Goal: Task Accomplishment & Management: Manage account settings

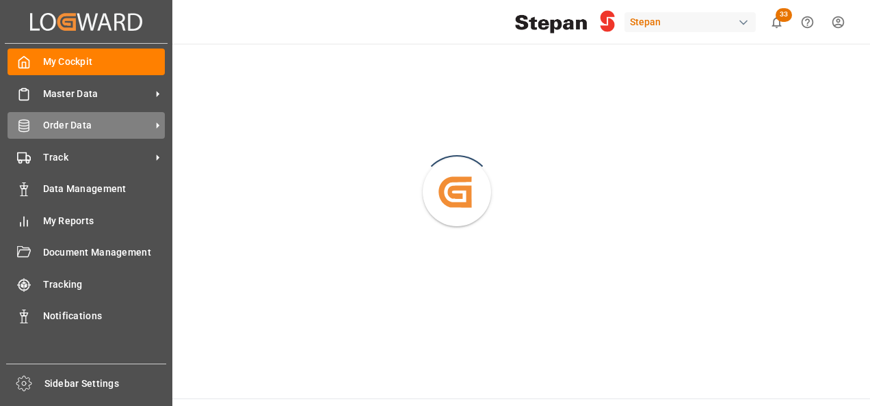
click at [25, 126] on icon at bounding box center [23, 126] width 10 height 12
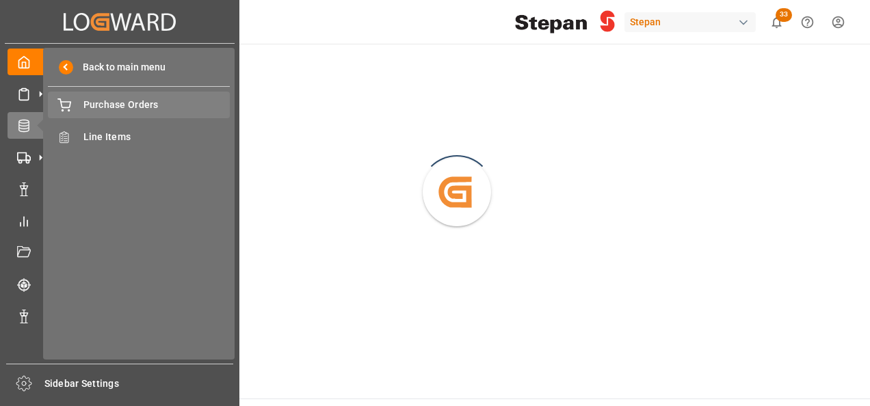
click at [109, 105] on span "Purchase Orders" at bounding box center [156, 105] width 147 height 14
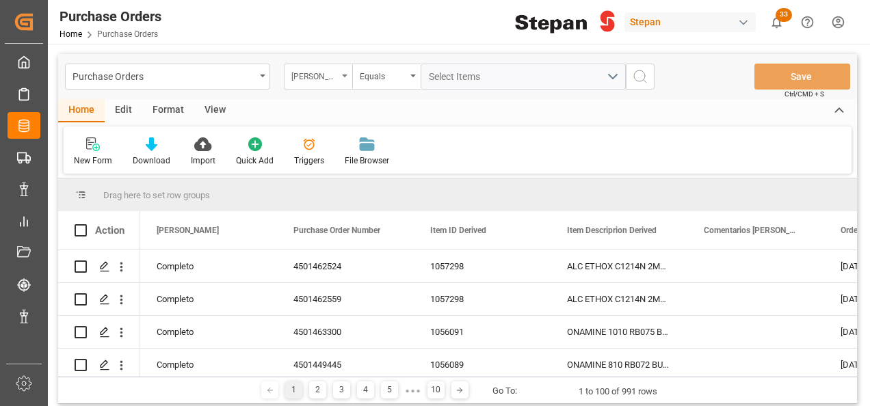
click at [346, 76] on icon "open menu" at bounding box center [344, 76] width 5 height 3
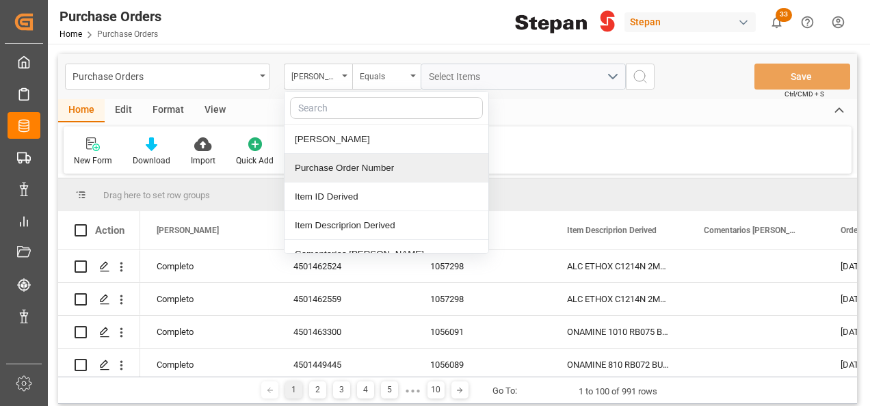
click at [324, 170] on div "Purchase Order Number" at bounding box center [387, 168] width 204 height 29
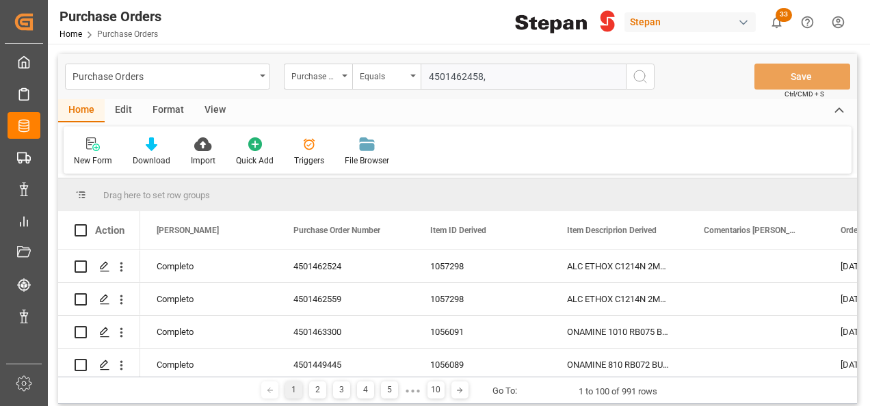
drag, startPoint x: 426, startPoint y: 73, endPoint x: 480, endPoint y: 75, distance: 54.8
click at [480, 75] on input "4501462458," at bounding box center [523, 77] width 205 height 26
click at [491, 77] on input "4501462458," at bounding box center [523, 77] width 205 height 26
paste input "4501462458"
click at [535, 71] on input "4501462458,45014624589," at bounding box center [523, 77] width 205 height 26
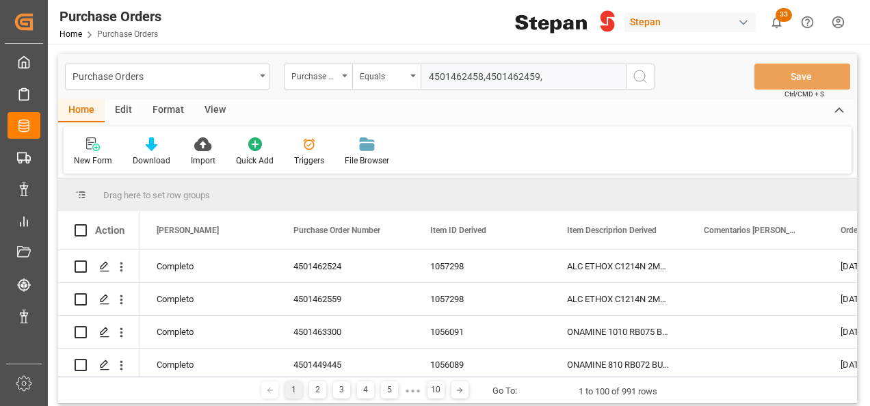
click at [559, 74] on input "4501462458,4501462459," at bounding box center [523, 77] width 205 height 26
paste input "4501462458"
type input "4501462458,4501462459,4501462461,4501462462"
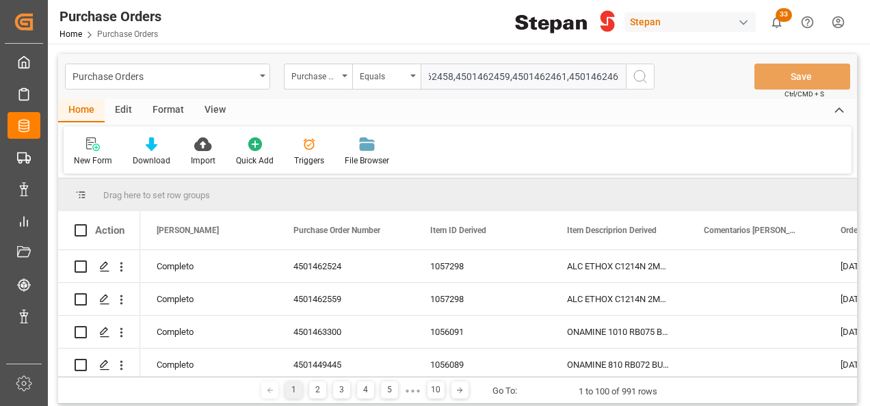
click at [642, 74] on icon "search button" at bounding box center [640, 76] width 16 height 16
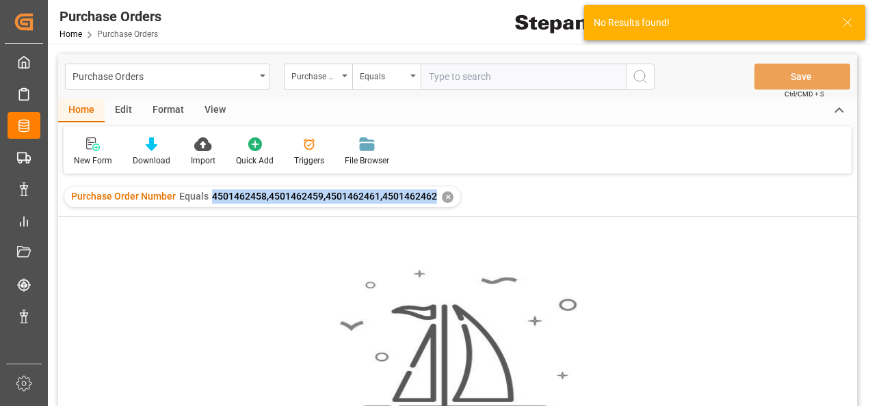
drag, startPoint x: 207, startPoint y: 197, endPoint x: 431, endPoint y: 209, distance: 224.0
click at [431, 209] on div "Purchase Order Number Equals 4501462458,4501462459,4501462461,4501462462 ✕" at bounding box center [457, 197] width 799 height 38
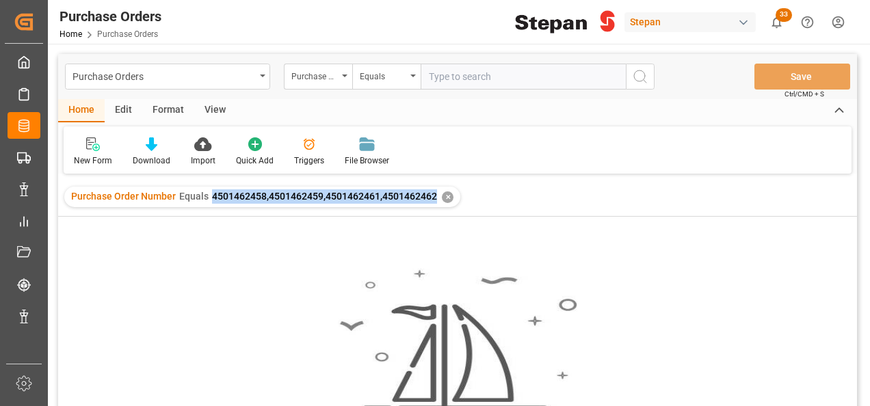
copy span "4501462458,4501462459,4501462461,4501462462"
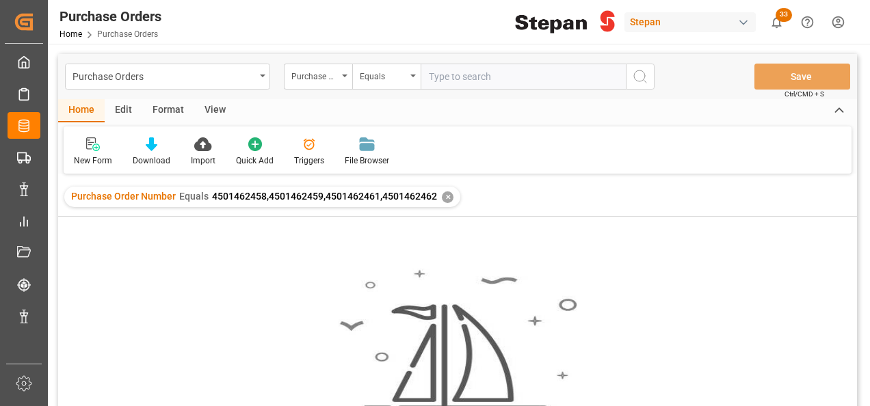
click at [443, 197] on div "✕" at bounding box center [448, 198] width 12 height 12
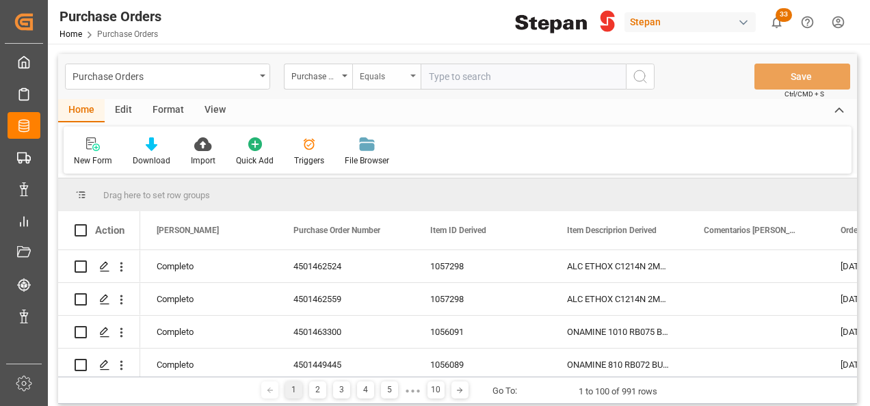
click at [412, 75] on icon "open menu" at bounding box center [413, 76] width 5 height 3
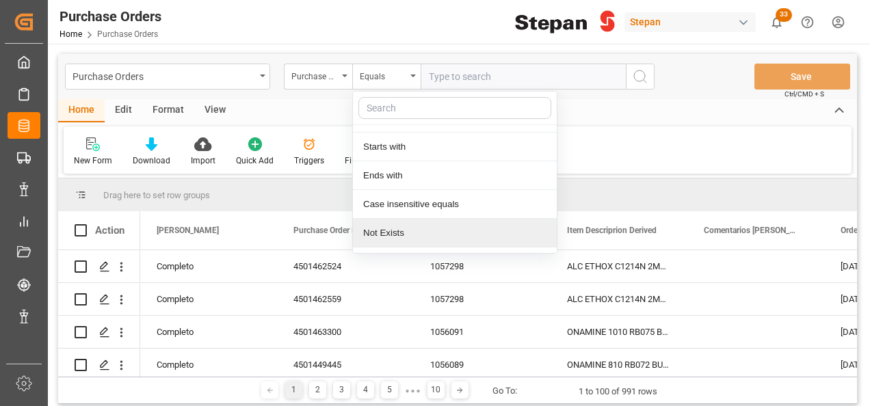
scroll to position [100, 0]
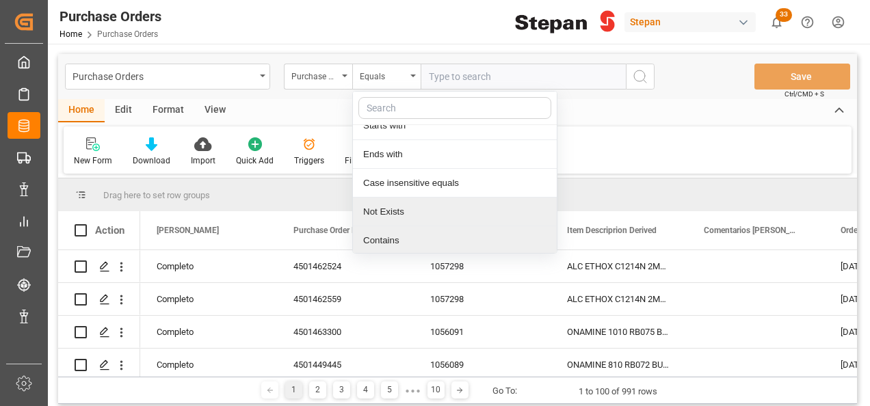
click at [395, 241] on div "Contains" at bounding box center [455, 240] width 204 height 29
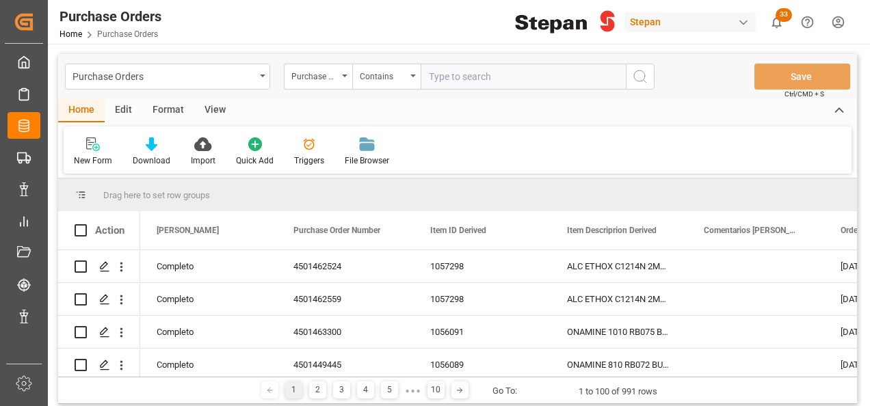
click at [469, 78] on input "text" at bounding box center [523, 77] width 205 height 26
paste input "4501462458,4501462459,4501462461,4501462462"
type input "4501462458,4501462459,4501462461,4501462462"
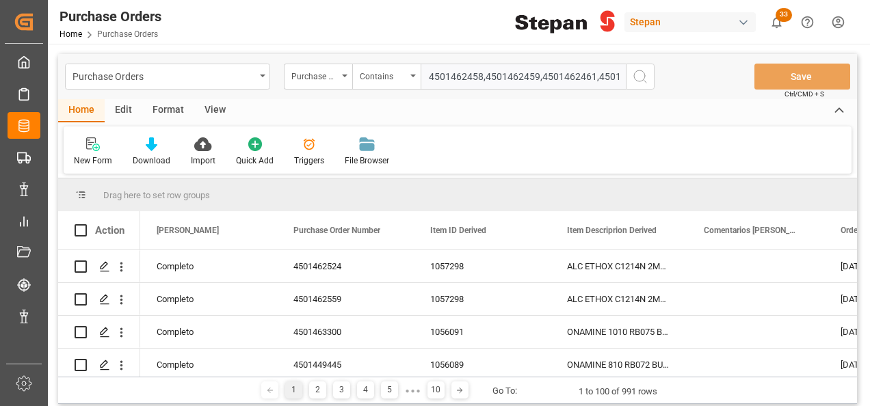
click at [642, 75] on icon "search button" at bounding box center [640, 76] width 16 height 16
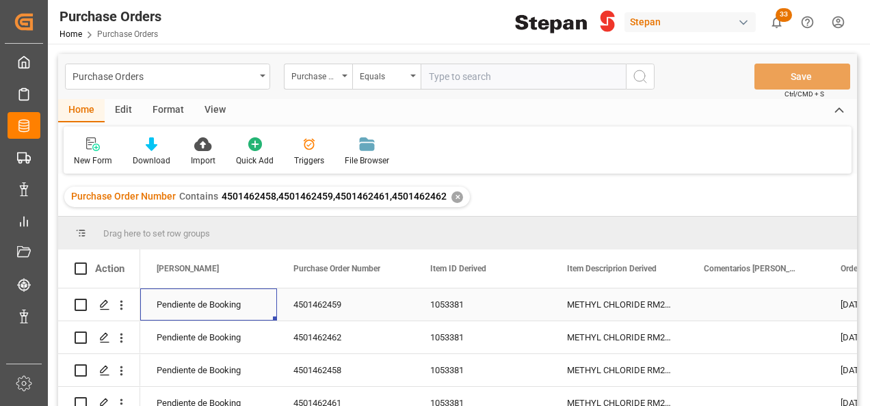
click at [246, 307] on div "Pendiente de Booking" at bounding box center [209, 304] width 104 height 31
click at [253, 307] on icon "open menu" at bounding box center [252, 313] width 16 height 16
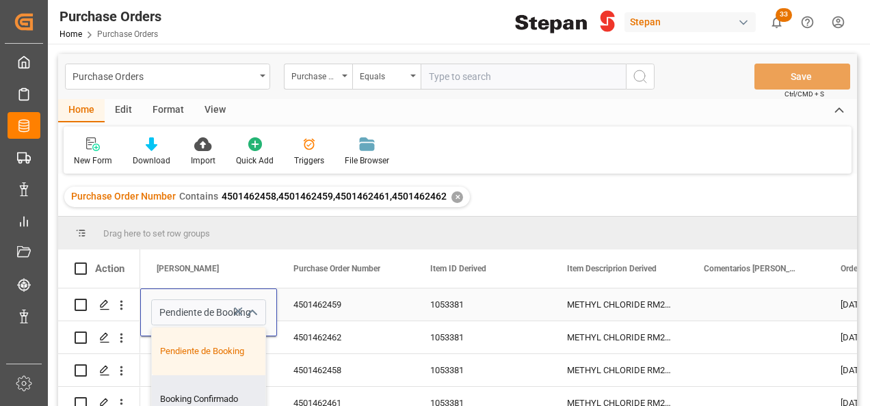
click at [195, 393] on div "Booking Confirmado" at bounding box center [222, 400] width 141 height 48
type input "Booking Confirmado"
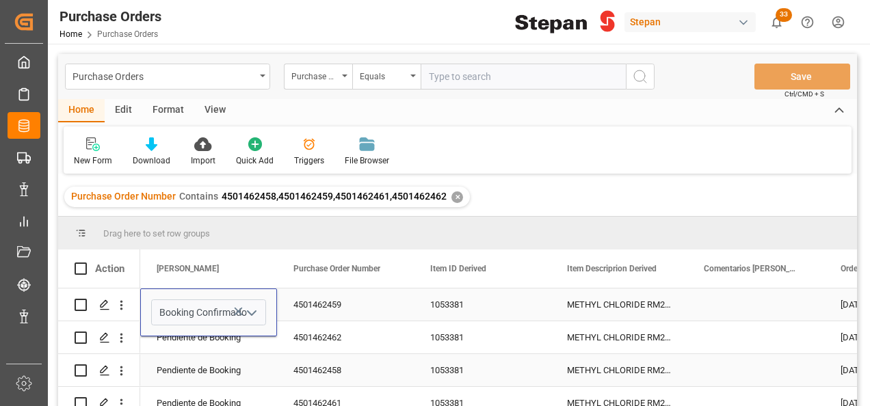
click at [198, 373] on div "Pendiente de Booking" at bounding box center [209, 370] width 104 height 31
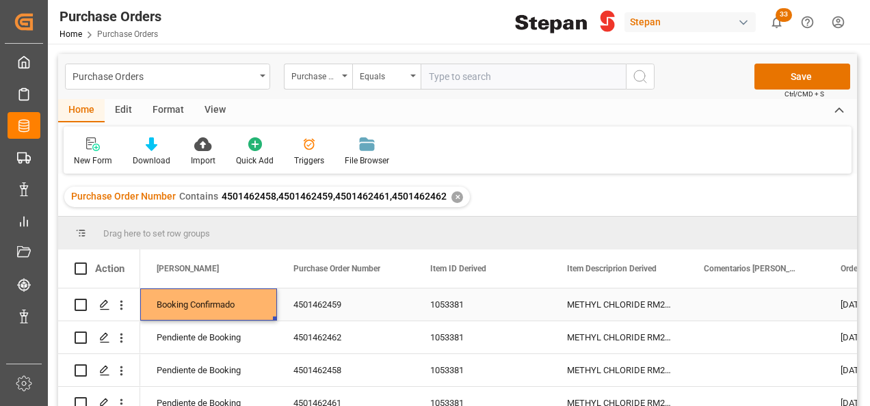
click at [207, 302] on div "Booking Confirmado" at bounding box center [209, 304] width 104 height 31
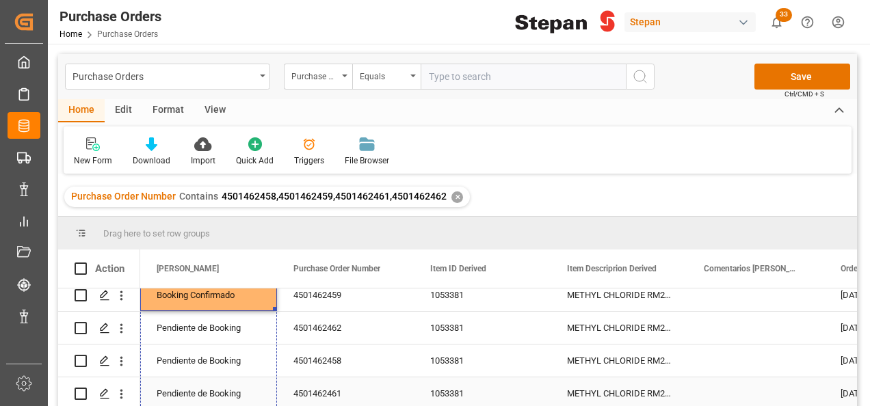
drag, startPoint x: 274, startPoint y: 317, endPoint x: 252, endPoint y: 401, distance: 87.1
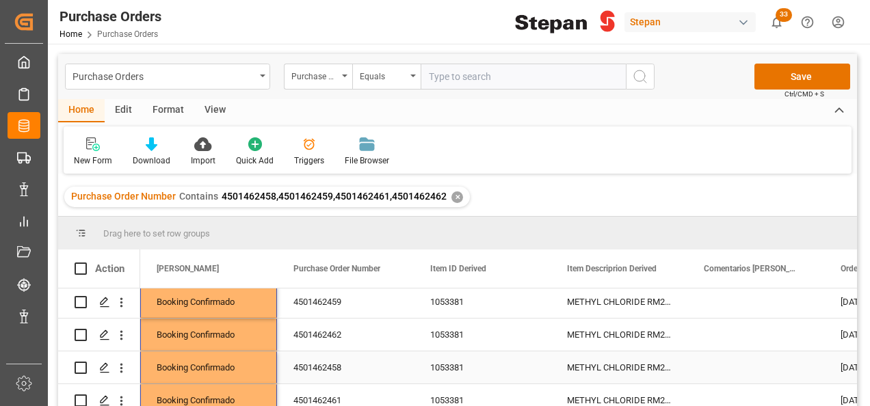
scroll to position [0, 0]
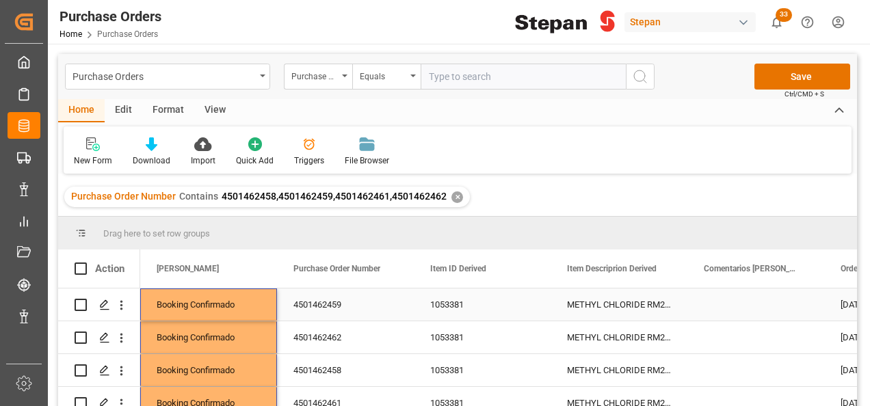
click at [367, 303] on div "4501462459" at bounding box center [345, 305] width 137 height 32
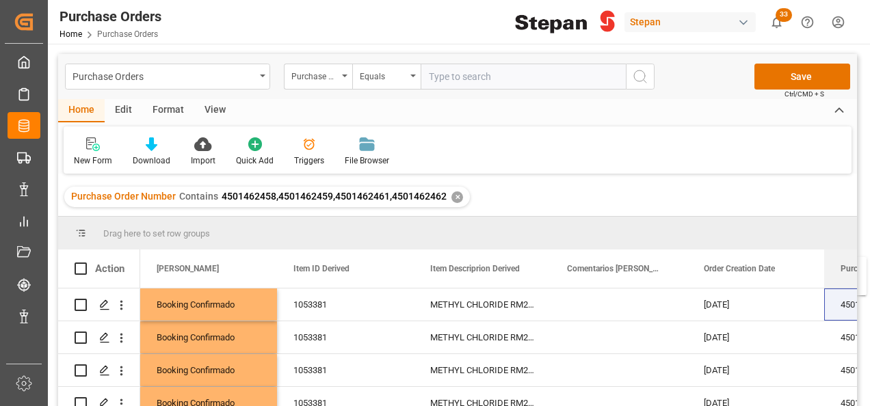
drag, startPoint x: 347, startPoint y: 265, endPoint x: 862, endPoint y: 265, distance: 515.2
click at [862, 265] on main "Purchase Orders Purchase Order Number Equals Save Ctrl/CMD + S Home Edit Format…" at bounding box center [458, 248] width 820 height 389
click at [794, 300] on div "15-05-2025" at bounding box center [756, 305] width 137 height 32
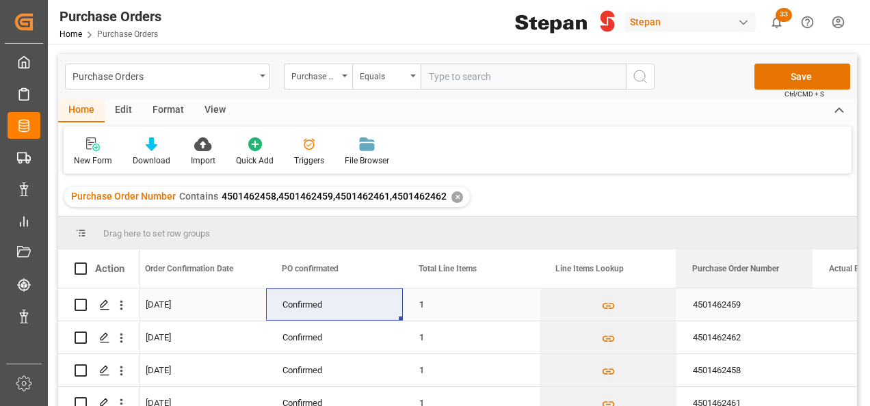
drag, startPoint x: 223, startPoint y: 270, endPoint x: 679, endPoint y: 293, distance: 456.3
click at [679, 293] on div "Action Purchase Order Number Created By Order Confirmation Date 1 1 1 1" at bounding box center [457, 333] width 799 height 166
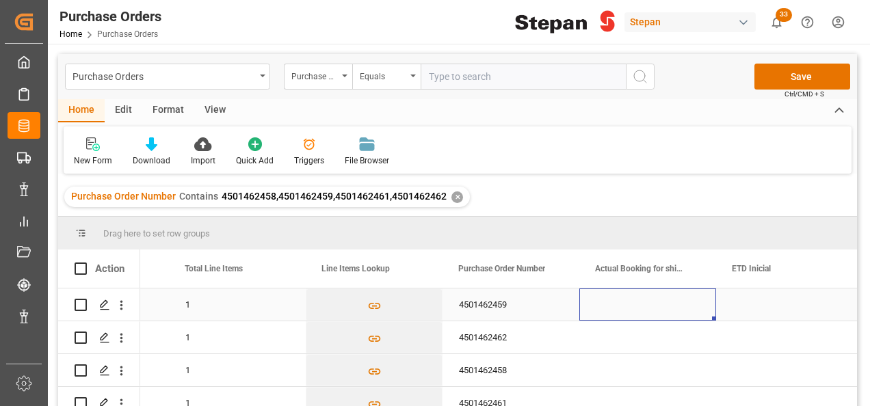
click at [636, 302] on div "Press SPACE to select this row." at bounding box center [648, 305] width 137 height 32
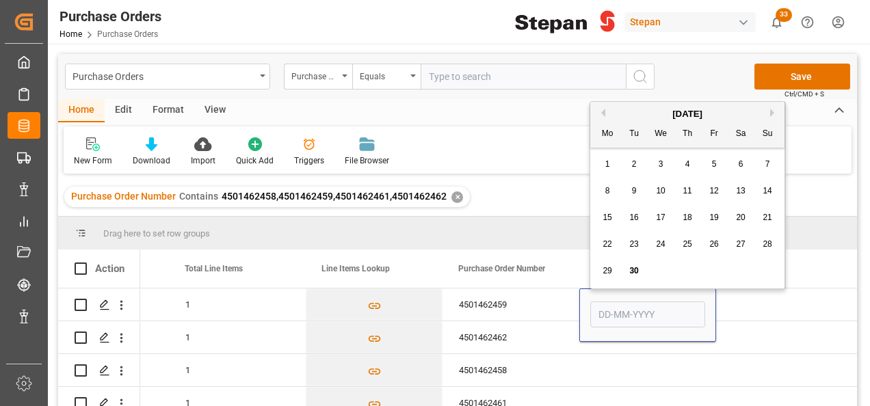
click at [640, 272] on div "30" at bounding box center [634, 271] width 17 height 16
type input "[DATE]"
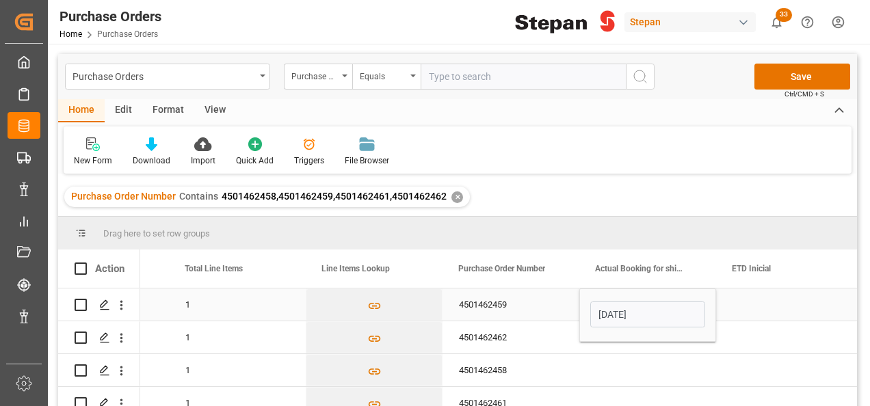
click at [560, 300] on div "4501462459" at bounding box center [511, 305] width 137 height 32
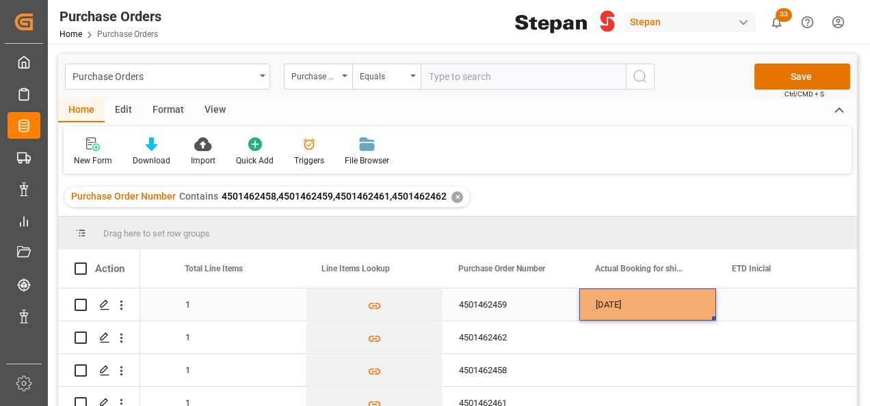
click at [701, 304] on div "[DATE]" at bounding box center [648, 305] width 137 height 32
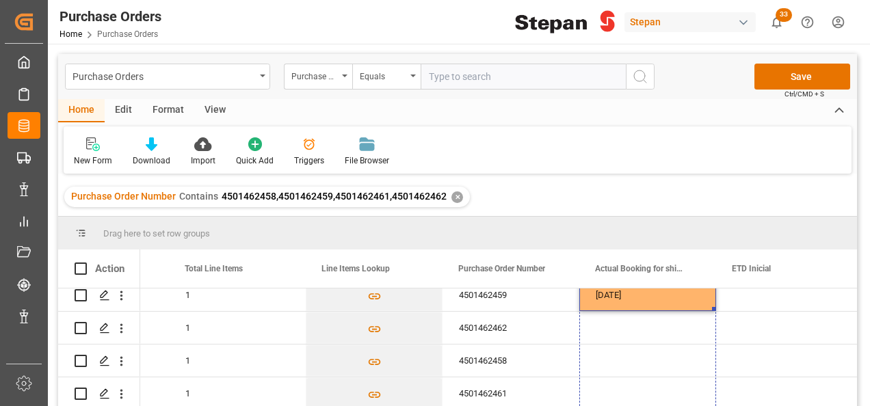
drag, startPoint x: 714, startPoint y: 320, endPoint x: 712, endPoint y: 408, distance: 87.6
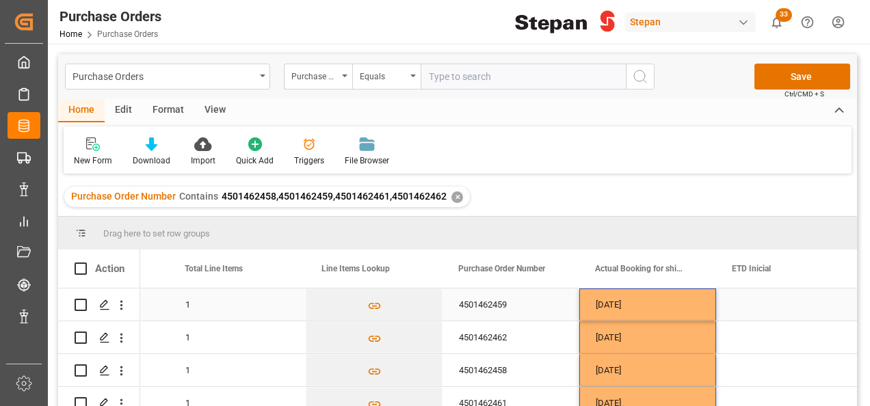
drag, startPoint x: 751, startPoint y: 307, endPoint x: 766, endPoint y: 300, distance: 15.9
click at [755, 307] on div "Press SPACE to select this row." at bounding box center [784, 305] width 137 height 32
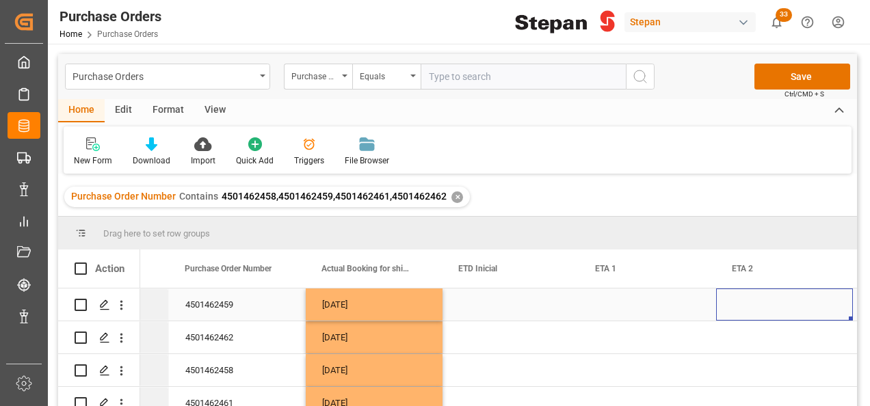
click at [491, 307] on div "Press SPACE to select this row." at bounding box center [511, 305] width 137 height 32
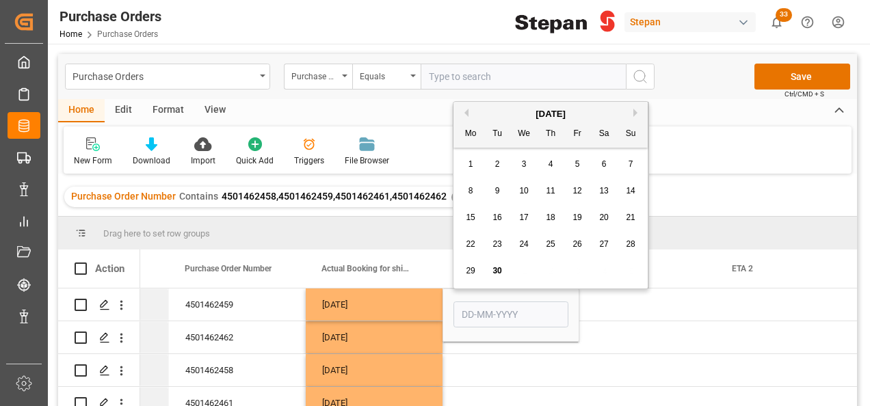
click at [634, 114] on button "Next Month" at bounding box center [638, 113] width 8 height 8
click at [521, 241] on span "22" at bounding box center [523, 244] width 9 height 10
type input "22-10-2025"
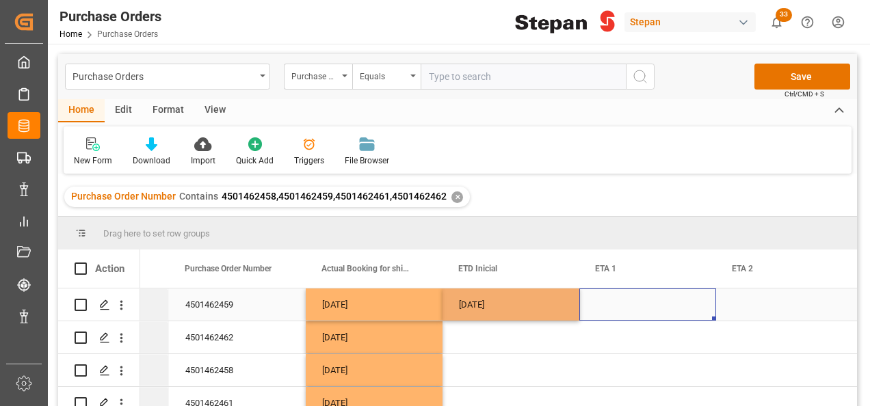
click at [607, 304] on div "Press SPACE to select this row." at bounding box center [648, 305] width 137 height 32
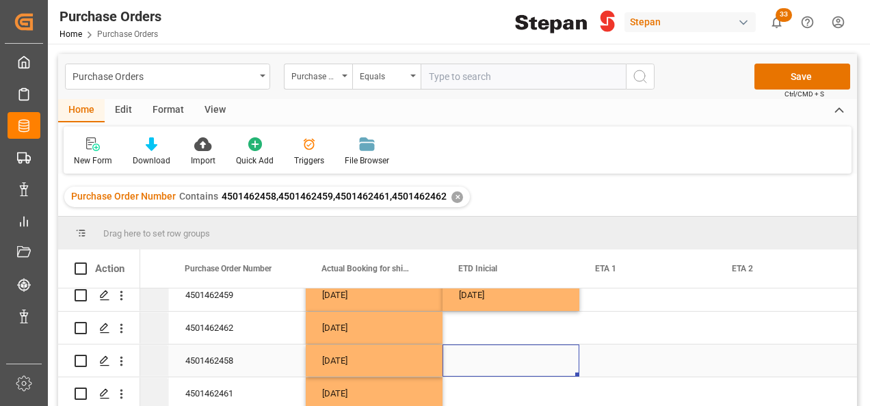
click at [471, 356] on div "Press SPACE to select this row." at bounding box center [511, 361] width 137 height 32
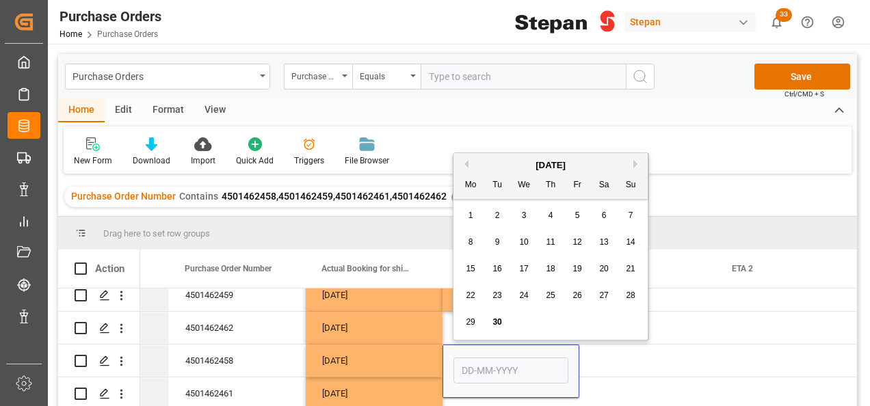
click at [634, 160] on button "Next Month" at bounding box center [638, 164] width 8 height 8
click at [523, 270] on span "15" at bounding box center [523, 269] width 9 height 10
type input "15-10-2025"
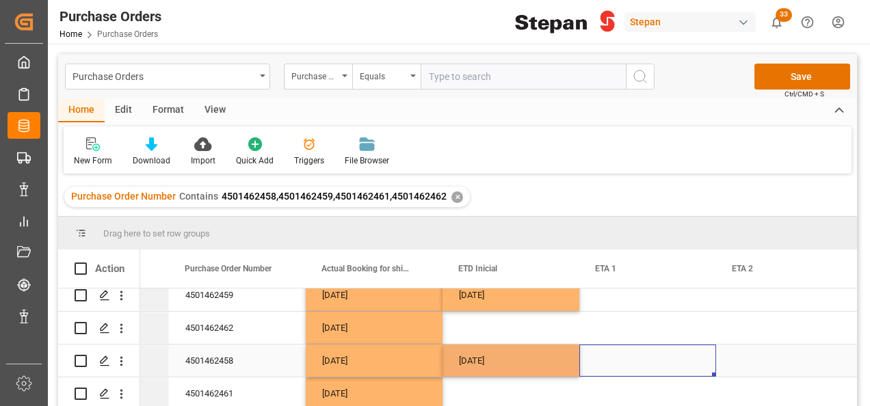
click at [617, 351] on div "Press SPACE to select this row." at bounding box center [648, 361] width 137 height 32
click at [619, 352] on div "Press SPACE to select this row." at bounding box center [648, 361] width 137 height 32
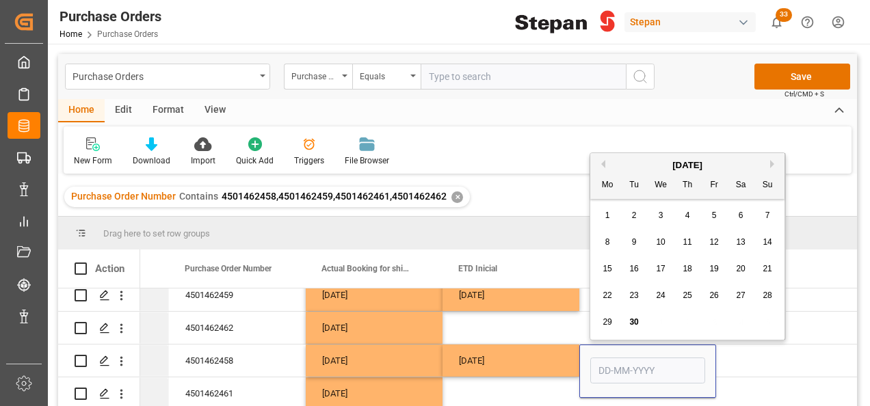
click at [770, 159] on div "September 2025" at bounding box center [687, 166] width 194 height 14
click at [772, 166] on button "Next Month" at bounding box center [774, 164] width 8 height 8
click at [733, 244] on div "8" at bounding box center [741, 243] width 17 height 16
type input "08-11-2025"
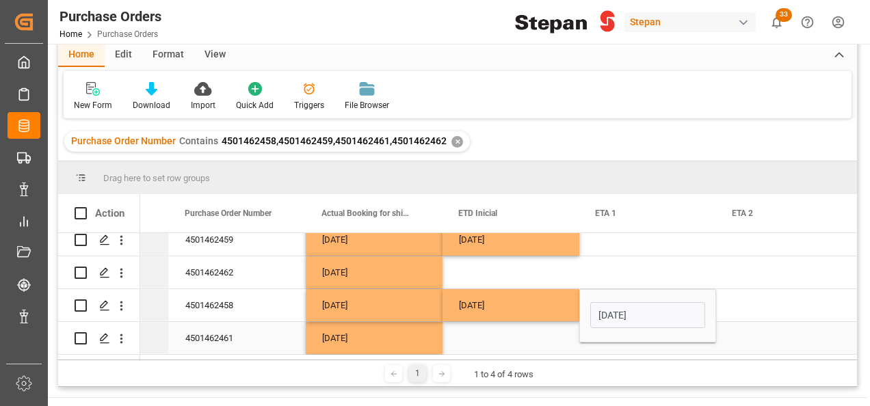
scroll to position [68, 0]
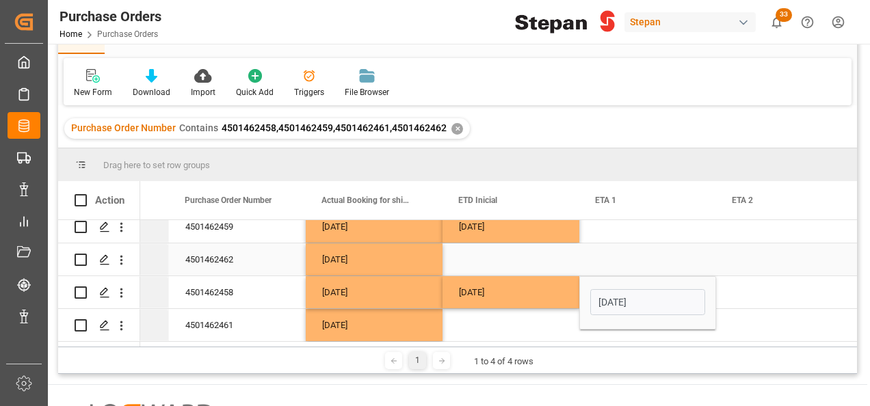
click at [478, 248] on div "Press SPACE to select this row." at bounding box center [511, 260] width 137 height 32
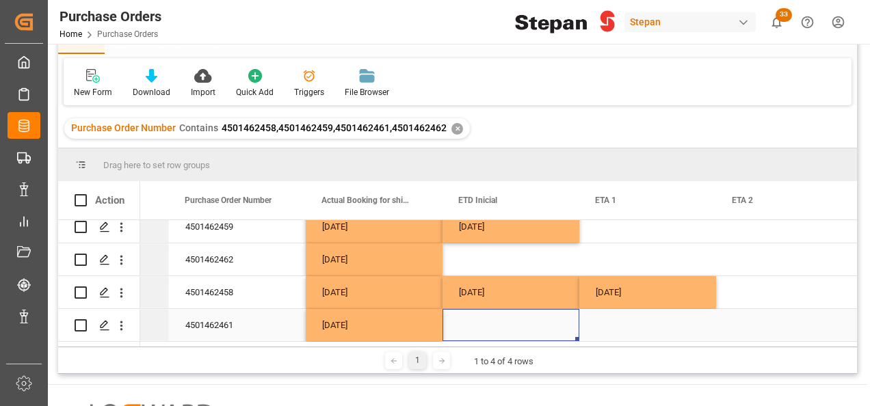
click at [483, 324] on div "Press SPACE to select this row." at bounding box center [511, 325] width 137 height 32
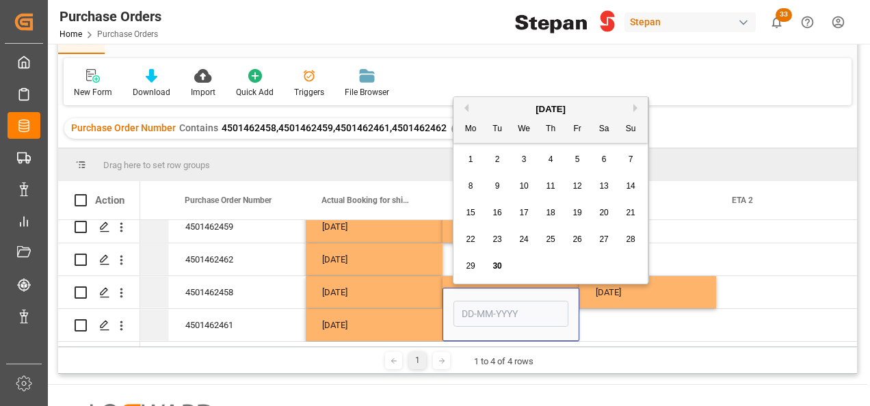
click at [634, 105] on button "Next Month" at bounding box center [638, 108] width 8 height 8
click at [635, 105] on button "Next Month" at bounding box center [638, 108] width 8 height 8
click at [521, 210] on span "12" at bounding box center [523, 213] width 9 height 10
type input "12-11-2025"
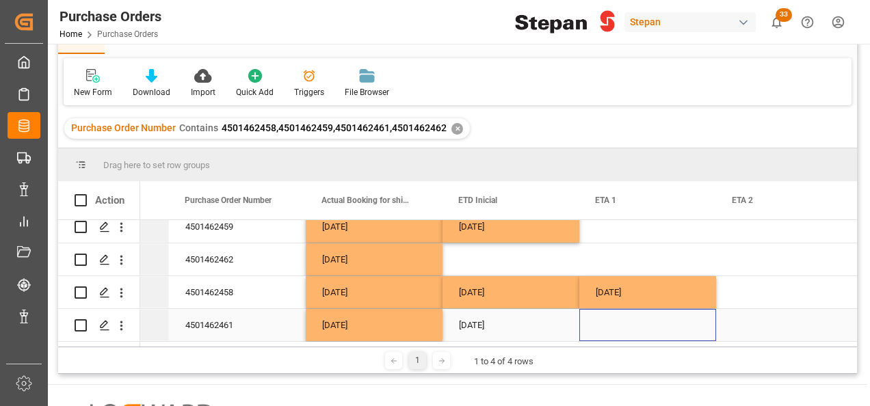
click at [616, 322] on div "Press SPACE to select this row." at bounding box center [648, 325] width 137 height 32
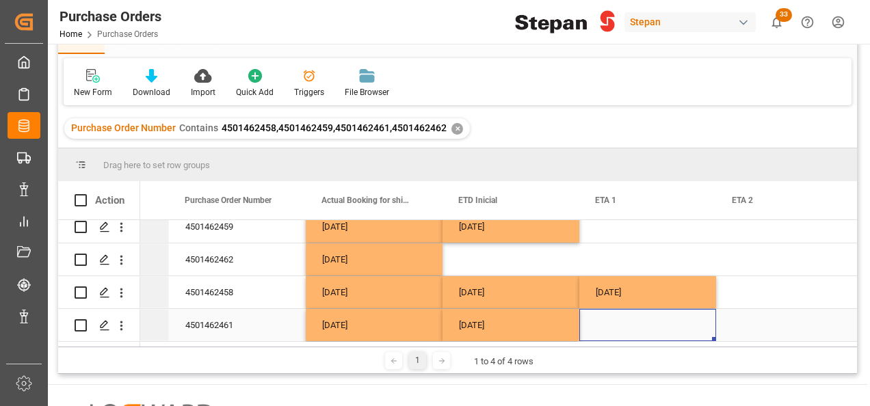
click at [616, 322] on div "Press SPACE to select this row." at bounding box center [648, 325] width 137 height 32
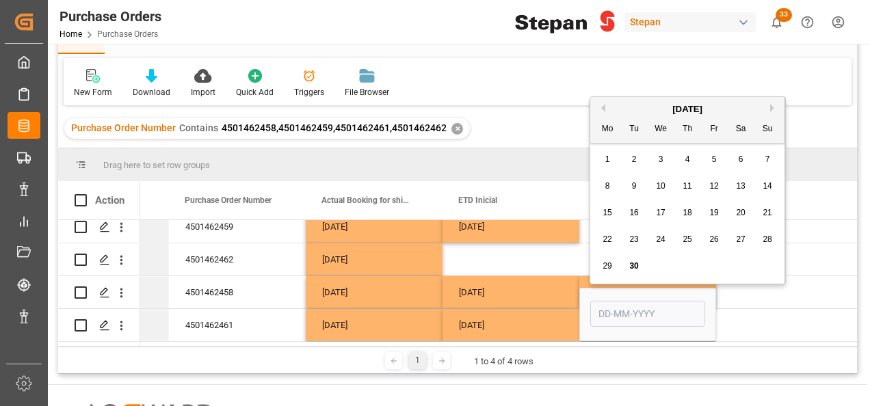
click at [775, 104] on button "Next Month" at bounding box center [774, 108] width 8 height 8
click at [739, 161] on span "6" at bounding box center [741, 160] width 5 height 10
type input "06-12-2025"
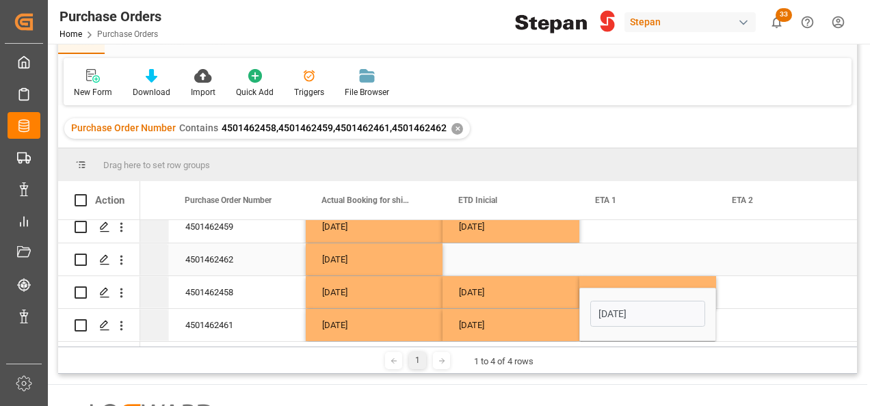
click at [508, 252] on div "Press SPACE to select this row." at bounding box center [511, 260] width 137 height 32
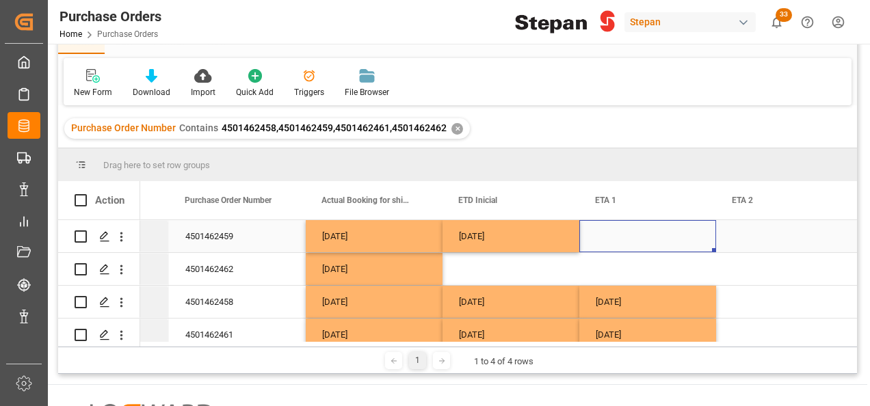
click at [621, 235] on div "Press SPACE to select this row." at bounding box center [648, 236] width 137 height 32
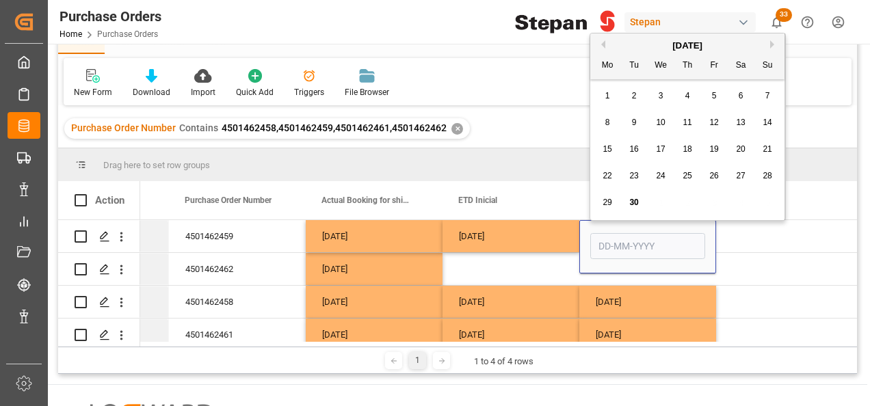
click at [771, 44] on button "Next Month" at bounding box center [774, 44] width 8 height 8
click at [661, 148] on span "15" at bounding box center [660, 149] width 9 height 10
type input "15-10-2025"
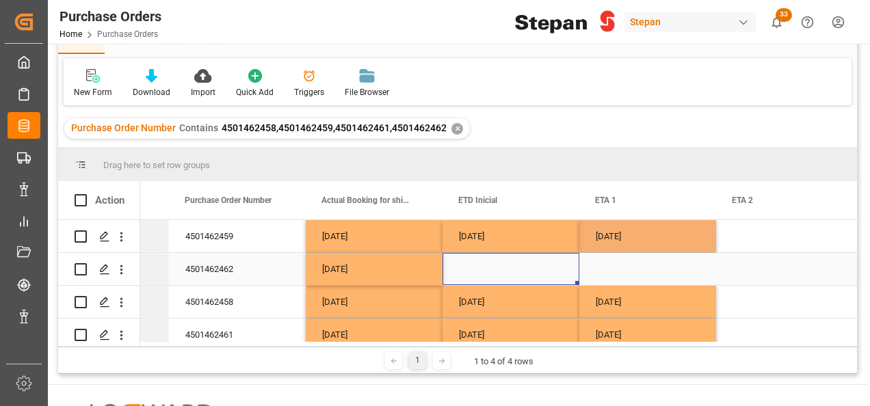
click at [473, 263] on div "Press SPACE to select this row." at bounding box center [511, 269] width 137 height 32
click at [482, 271] on div "Press SPACE to select this row." at bounding box center [511, 269] width 137 height 32
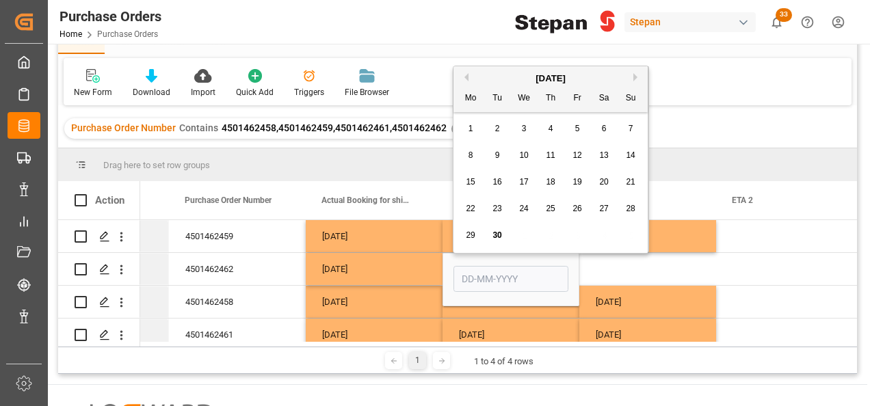
click at [636, 80] on button "Next Month" at bounding box center [638, 77] width 8 height 8
click at [524, 207] on span "19" at bounding box center [523, 209] width 9 height 10
type input "19-11-2025"
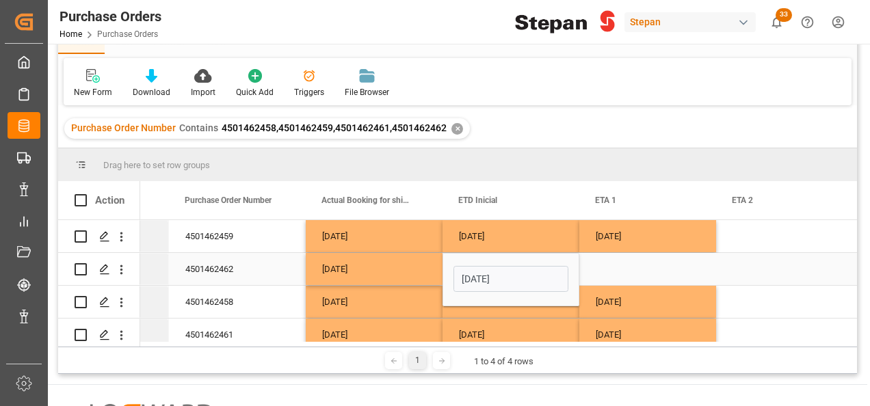
click at [612, 270] on div "Press SPACE to select this row." at bounding box center [648, 269] width 137 height 32
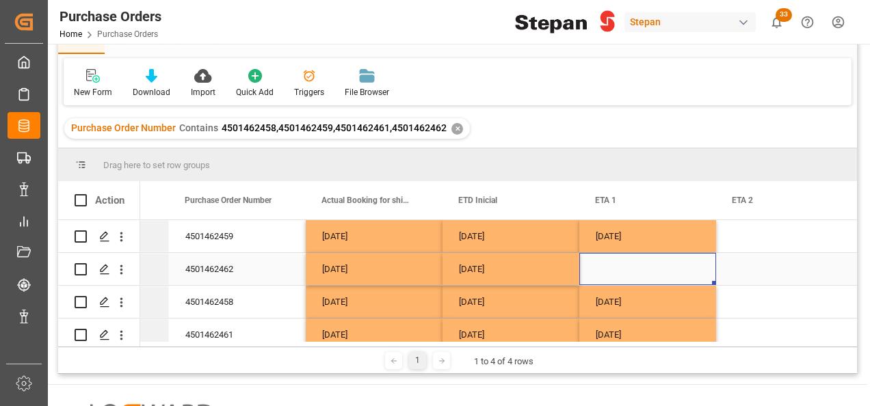
click at [610, 272] on div "Press SPACE to select this row." at bounding box center [648, 269] width 137 height 32
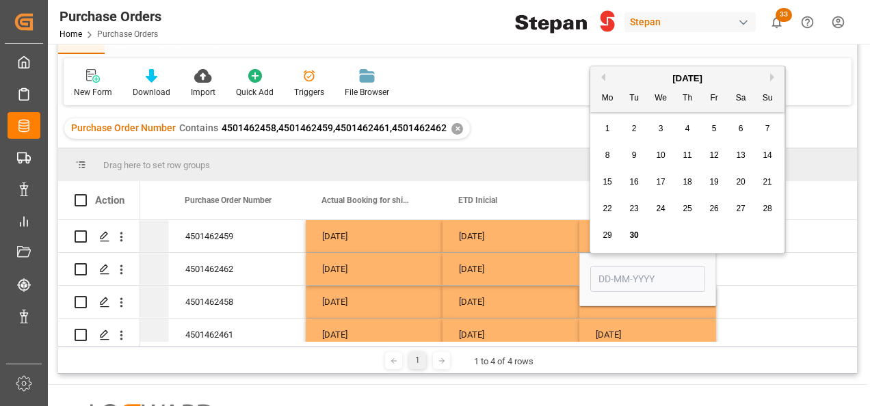
click at [772, 77] on button "Next Month" at bounding box center [774, 77] width 8 height 8
click at [735, 157] on div "13" at bounding box center [741, 156] width 17 height 16
type input "13-12-2025"
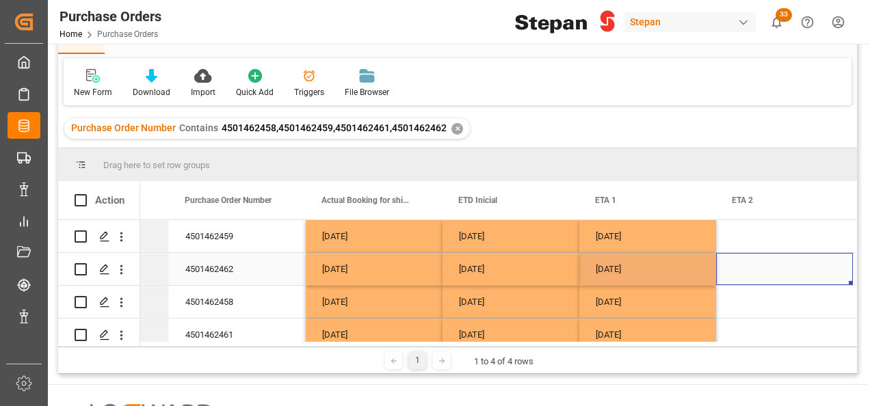
click at [756, 275] on div "Press SPACE to select this row." at bounding box center [784, 269] width 137 height 32
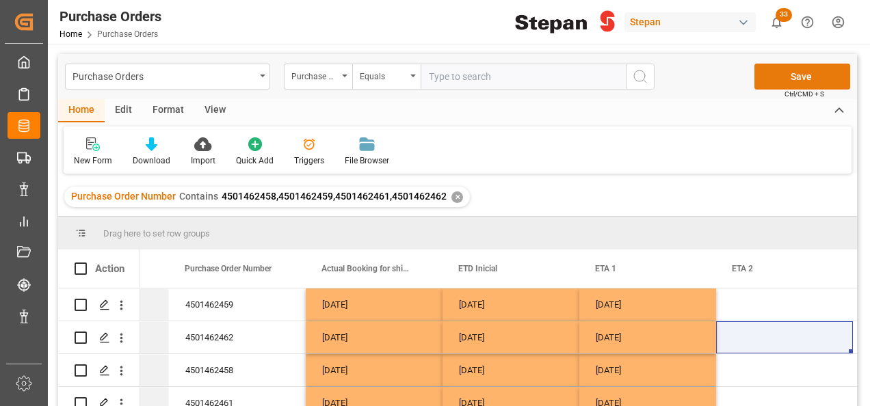
click at [785, 77] on button "Save" at bounding box center [803, 77] width 96 height 26
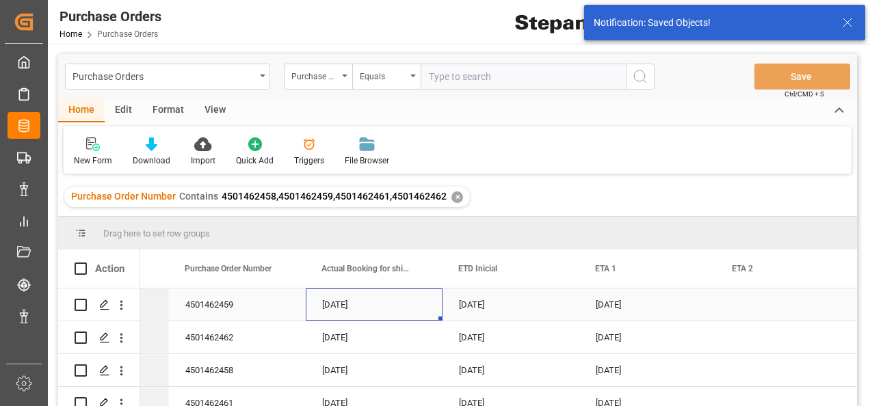
click at [344, 309] on div "[DATE]" at bounding box center [374, 305] width 137 height 32
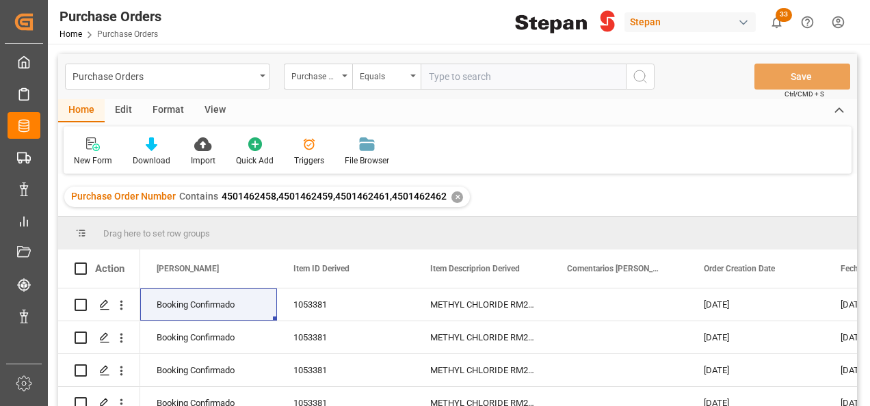
click at [454, 196] on div "✕" at bounding box center [458, 198] width 12 height 12
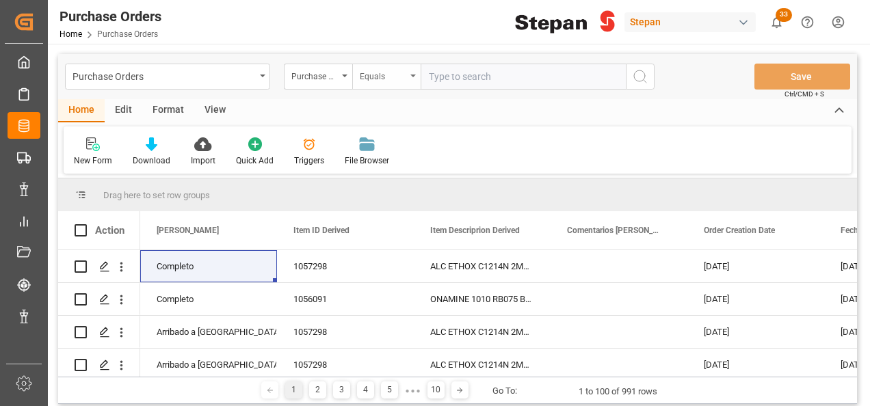
click at [411, 67] on div "Equals" at bounding box center [386, 77] width 68 height 26
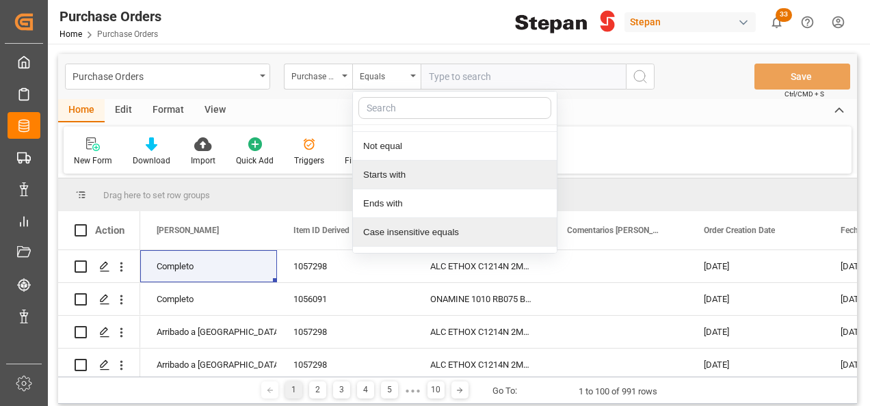
scroll to position [100, 0]
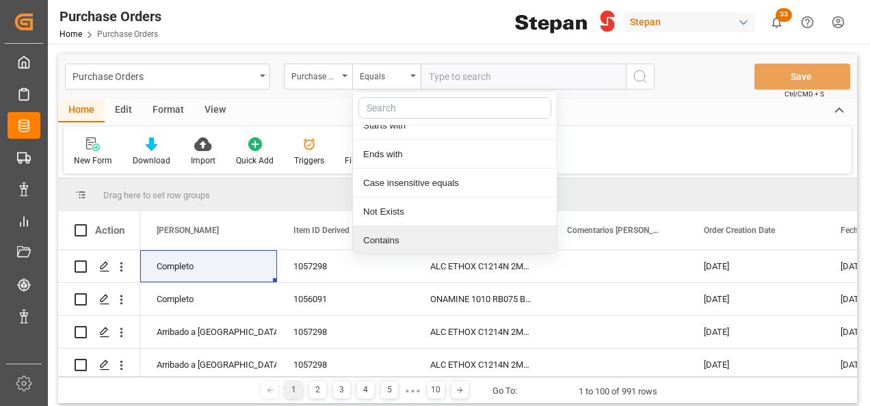
click at [379, 238] on div "Contains" at bounding box center [455, 240] width 204 height 29
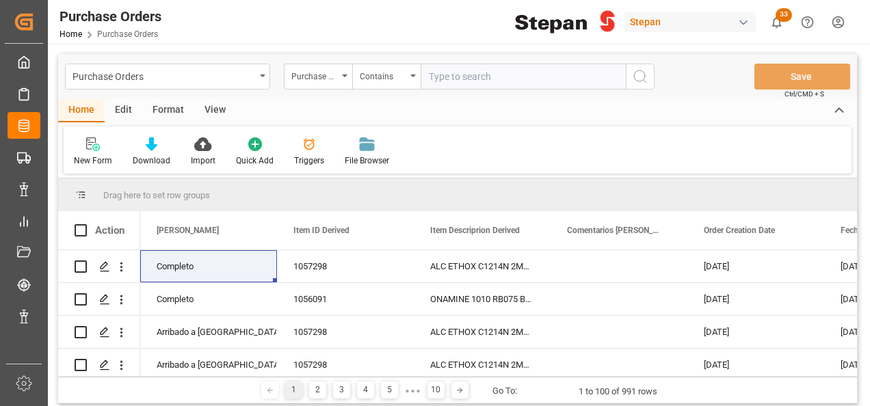
paste input "4501463300 4501449445 4501462562 4501462559 4501462561"
click at [566, 75] on input "4501463300 4501449445 4501462562 4501462559 4501462561" at bounding box center [523, 77] width 205 height 26
click at [512, 75] on input "4501463300 4501449445 4501462562 4501462559,4501462561" at bounding box center [523, 77] width 205 height 26
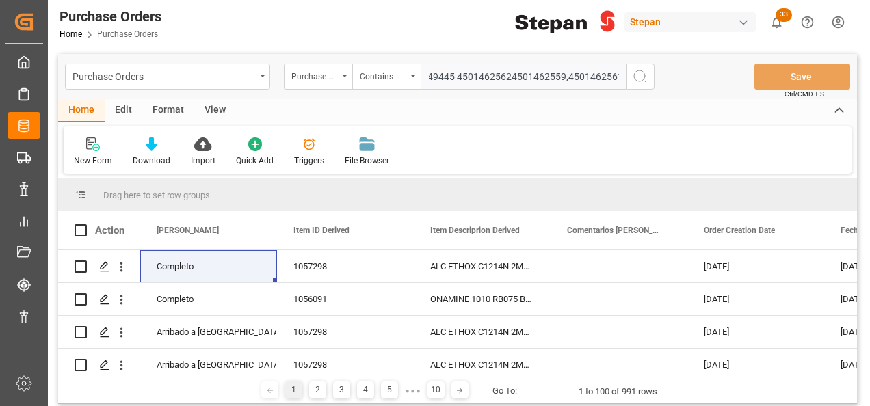
scroll to position [0, 85]
click at [454, 75] on input "4501463300 4501449445 4501462562,4501462559,4501462561" at bounding box center [523, 77] width 205 height 26
type input "4501463300,4501449445,4501462562,4501462559,4501462561"
click at [643, 76] on icon "search button" at bounding box center [640, 76] width 16 height 16
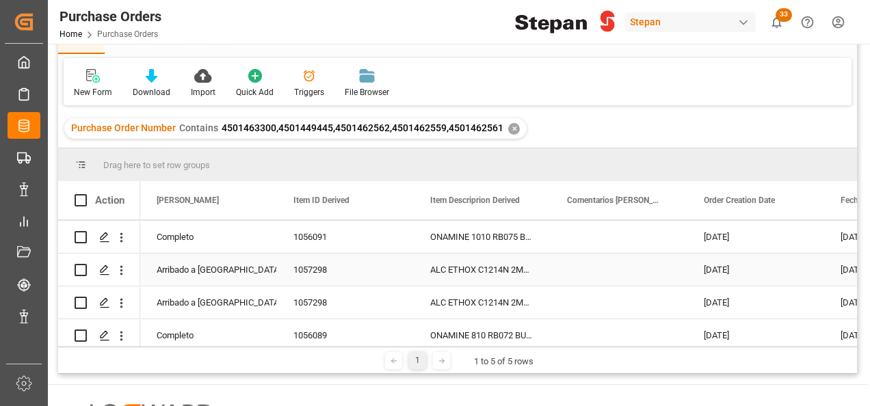
scroll to position [47, 0]
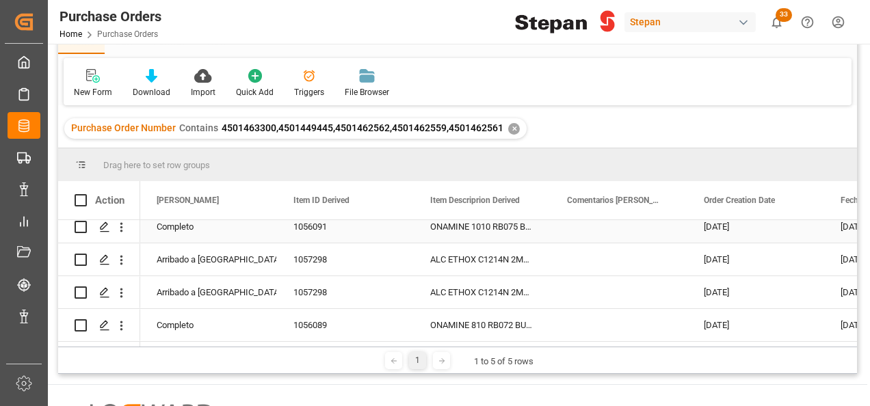
click at [202, 229] on div "Completo" at bounding box center [209, 226] width 104 height 31
drag, startPoint x: 275, startPoint y: 237, endPoint x: 260, endPoint y: 285, distance: 50.2
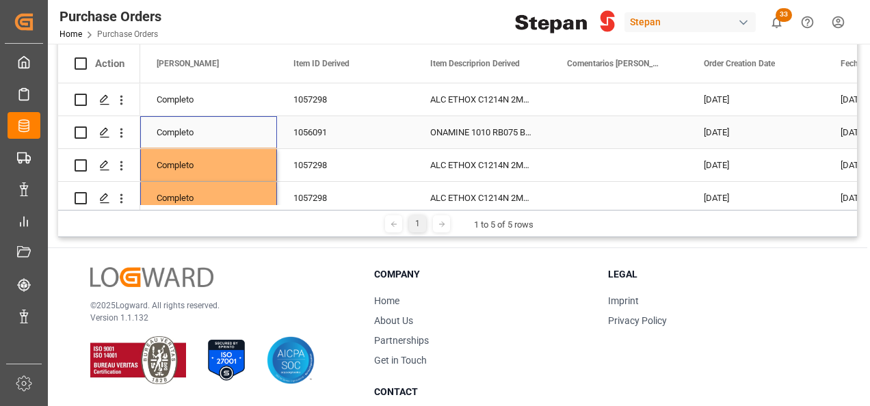
scroll to position [0, 0]
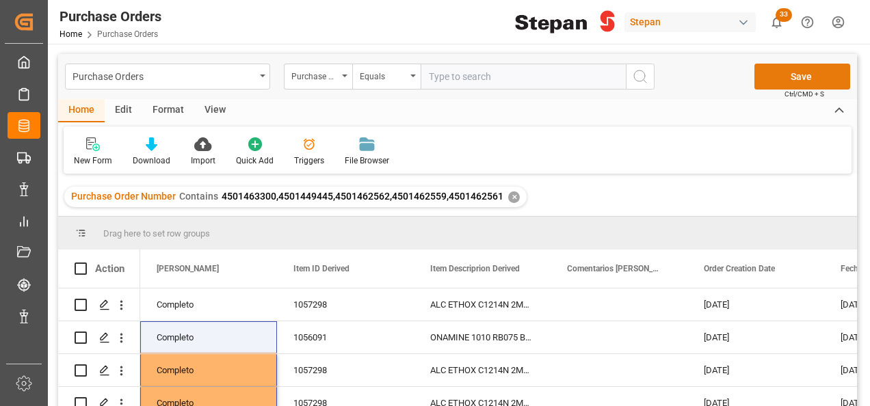
click at [812, 78] on button "Save" at bounding box center [803, 77] width 96 height 26
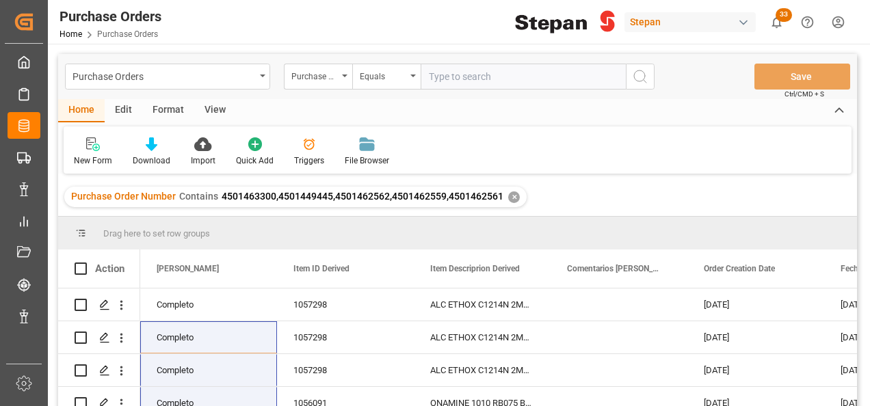
click at [510, 196] on div "✕" at bounding box center [514, 198] width 12 height 12
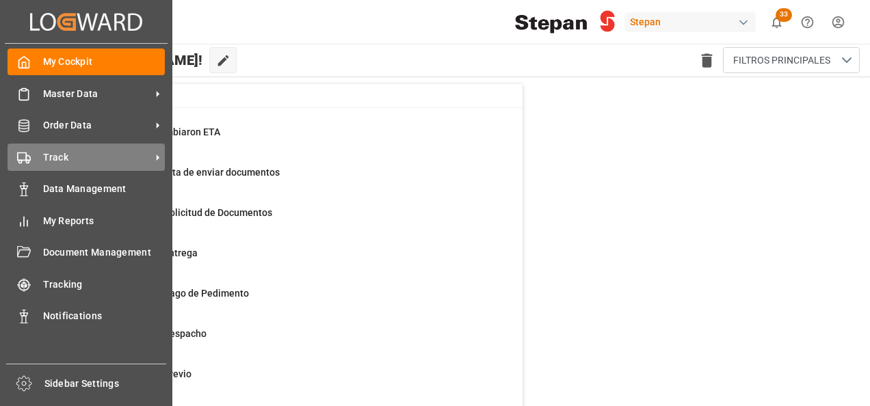
click at [84, 161] on span "Track" at bounding box center [97, 158] width 108 height 14
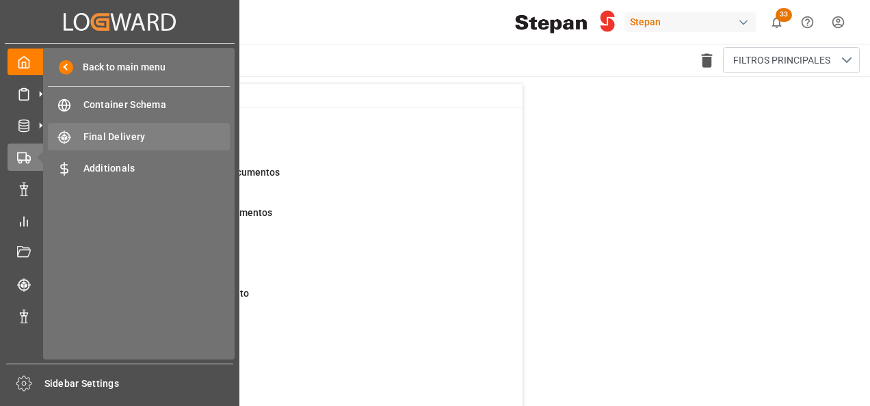
click at [133, 136] on span "Final Delivery" at bounding box center [156, 137] width 147 height 14
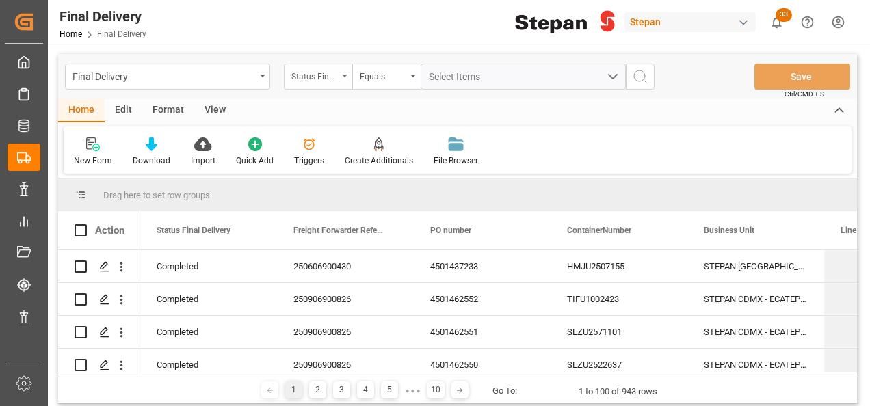
click at [346, 71] on div "Status Final Delivery" at bounding box center [318, 77] width 68 height 26
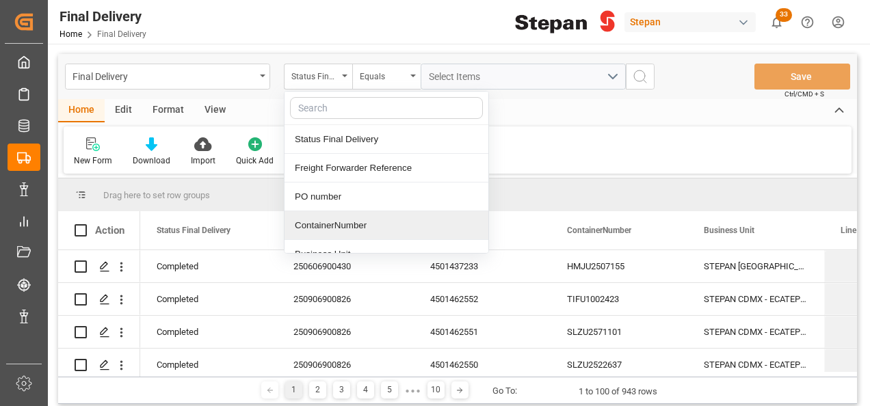
click at [315, 224] on div "ContainerNumber" at bounding box center [387, 225] width 204 height 29
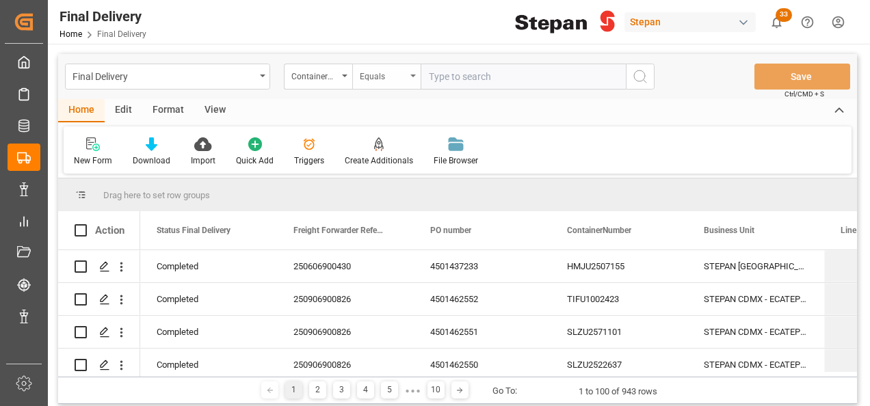
click at [411, 72] on div "Equals" at bounding box center [386, 77] width 68 height 26
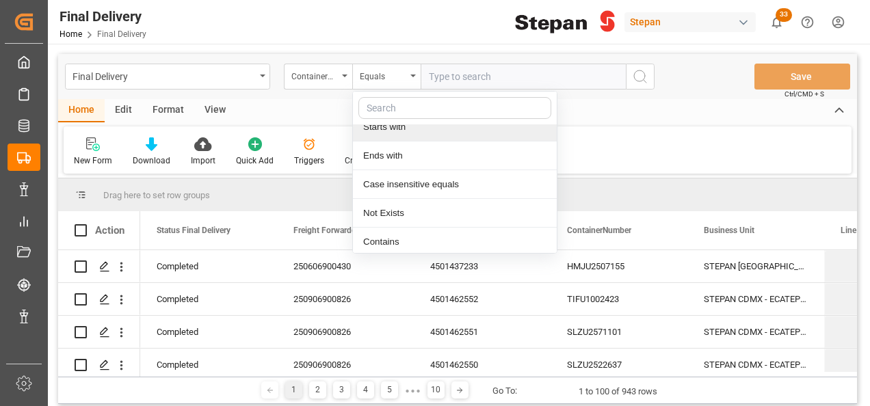
scroll to position [100, 0]
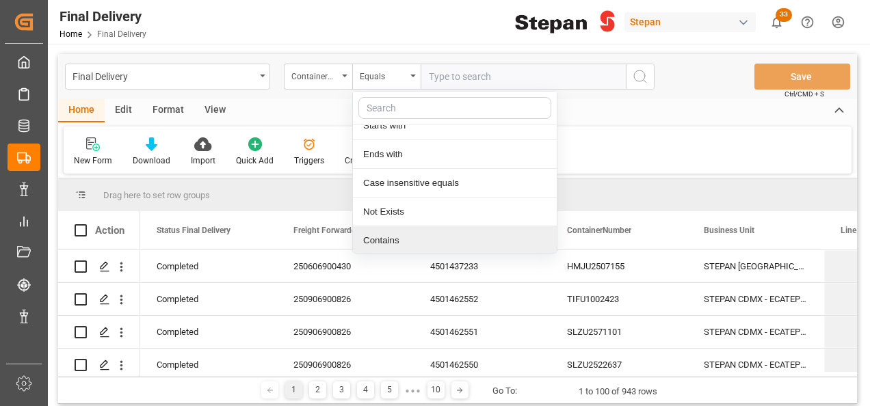
click at [377, 241] on div "Contains" at bounding box center [455, 240] width 204 height 29
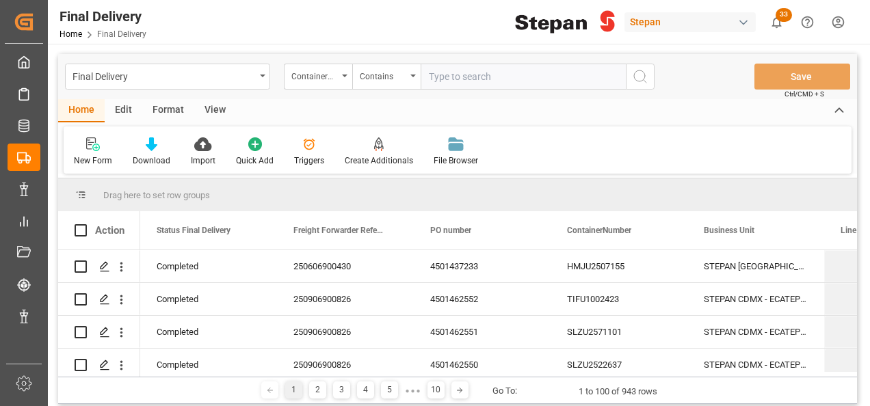
paste input "HMJU2600904 BLKU2604640 TIFU1003029 TIFU1003707 SLZU2547466"
click at [559, 74] on input "HMJU2600904 BLKU2604640 TIFU1003029 TIFU1003707 SLZU2547466" at bounding box center [523, 77] width 205 height 26
type input "HMJU2600904 BLKU2604640,TIFU1003029,TIFU1003707,SLZU2547466"
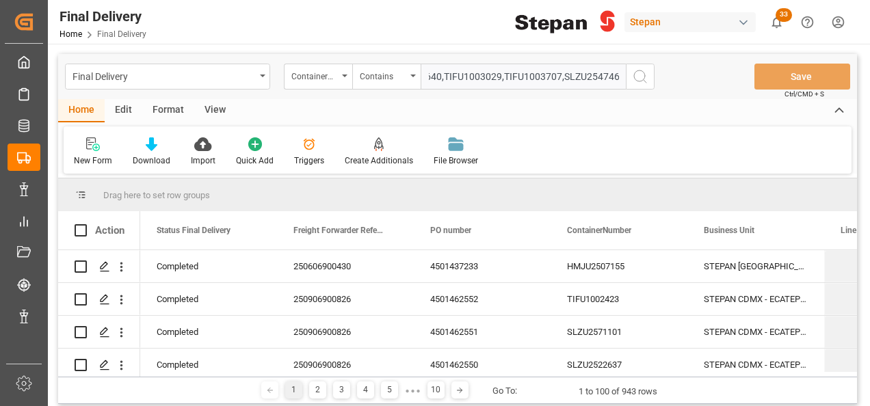
scroll to position [0, 0]
click at [645, 73] on circle "search button" at bounding box center [639, 75] width 11 height 11
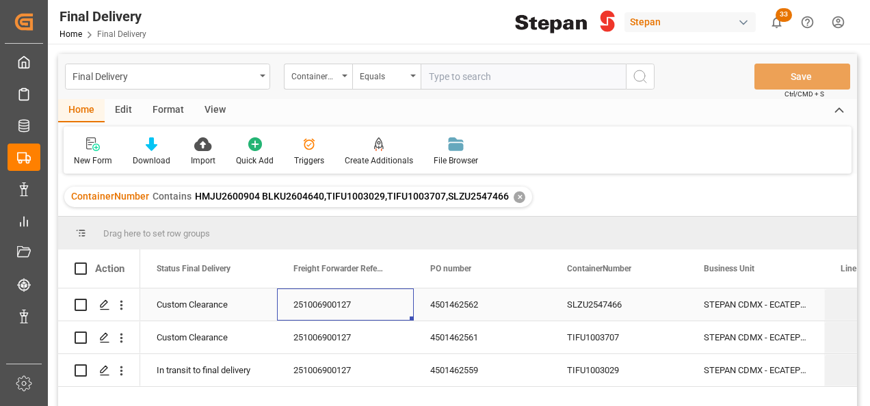
click at [287, 300] on div "251006900127" at bounding box center [345, 305] width 137 height 32
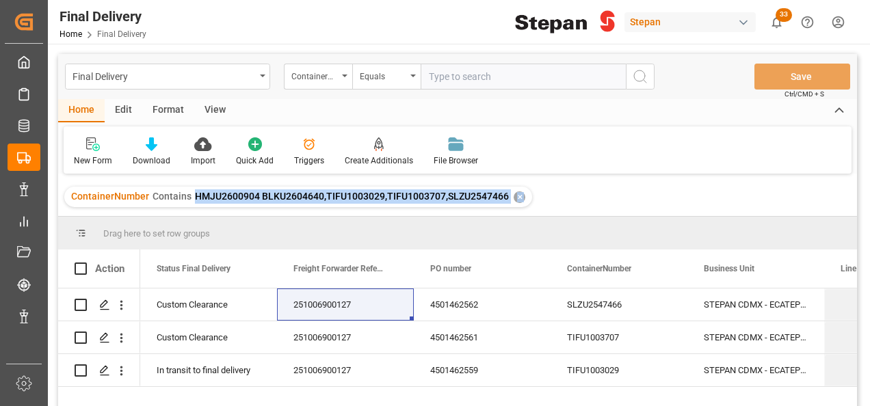
drag, startPoint x: 192, startPoint y: 196, endPoint x: 483, endPoint y: 230, distance: 293.5
click at [483, 230] on div "Final Delivery ContainerNumber Equals Save Ctrl/CMD + S Home Edit Format View N…" at bounding box center [457, 248] width 799 height 389
copy div "HMJU2600904 BLKU2604640,TIFU1003029,TIFU1003707,SLZU2547466 ✕ Drag here to set …"
click at [517, 200] on div "✕" at bounding box center [520, 198] width 12 height 12
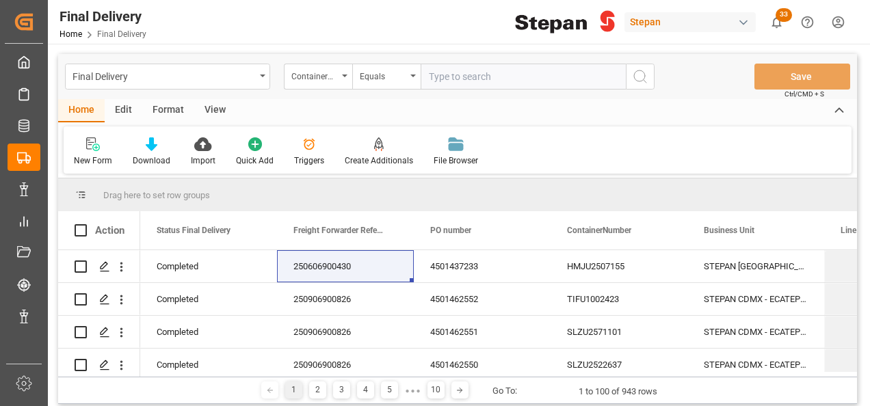
click at [439, 81] on input "text" at bounding box center [523, 77] width 205 height 26
paste input "HMJU2600904 BLKU2604640,TIFU1003029,TIFU1003707,SLZU2547466 ✕"
drag, startPoint x: 491, startPoint y: 75, endPoint x: 373, endPoint y: 73, distance: 118.4
click at [373, 73] on div "ContainerNumber Equals HMJU2600904 BLKU2604640,TIFU1003029,TIFU1003707,SLZU2547…" at bounding box center [469, 77] width 371 height 26
type input "HMJU2600904,BLKU2604640,TIFU1003029,TIFU1003707,SLZU2547466 ✕"
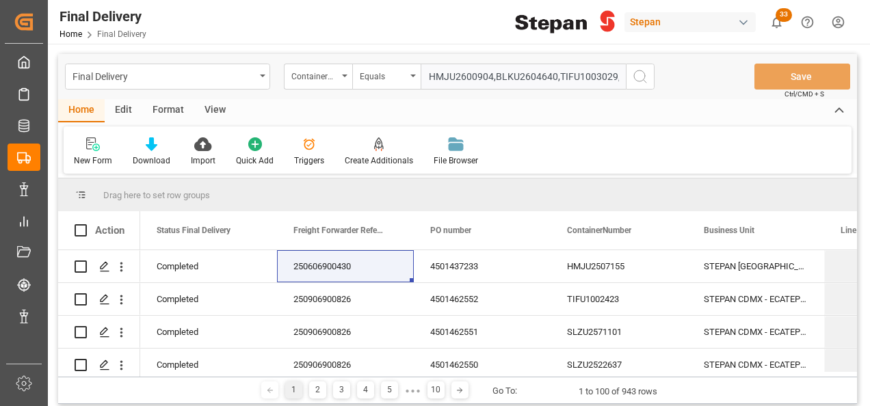
click at [638, 72] on icon "search button" at bounding box center [640, 76] width 16 height 16
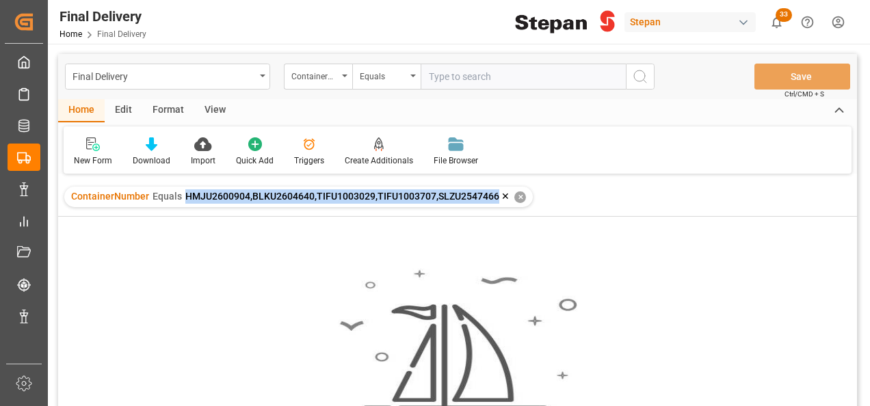
drag, startPoint x: 185, startPoint y: 200, endPoint x: 494, endPoint y: 198, distance: 309.3
click at [494, 198] on span "HMJU2600904,BLKU2604640,TIFU1003029,TIFU1003707,SLZU2547466 ✕" at bounding box center [347, 196] width 324 height 11
copy span "HMJU2600904,BLKU2604640,TIFU1003029,TIFU1003707,SLZU2547466"
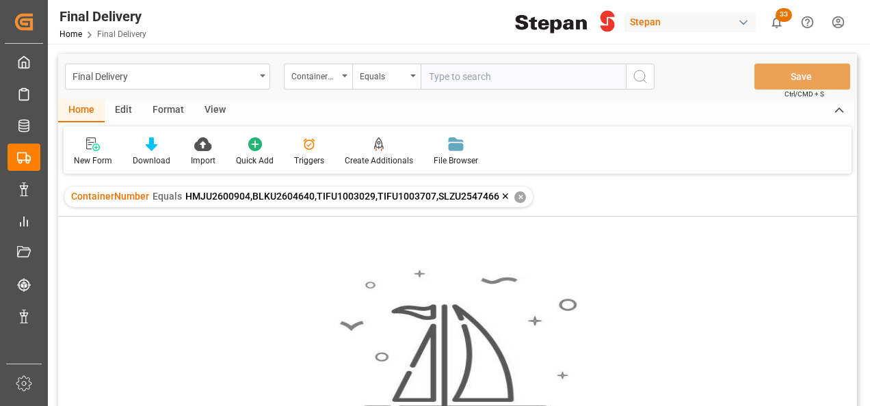
click at [515, 196] on div "✕" at bounding box center [521, 198] width 12 height 12
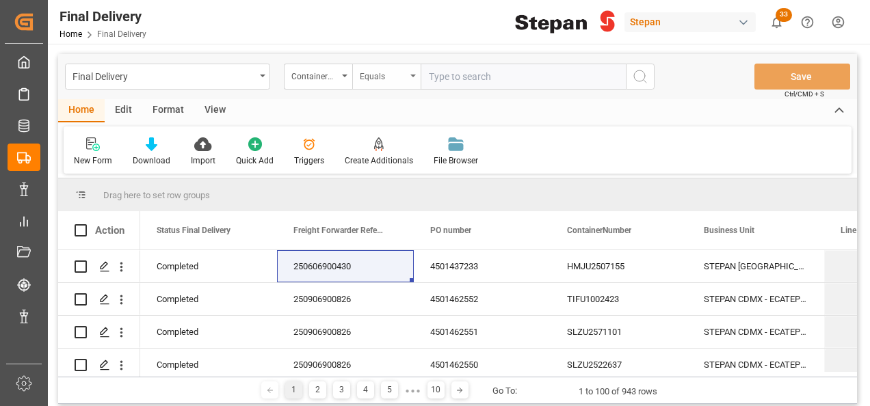
click at [408, 75] on div "Equals" at bounding box center [386, 77] width 68 height 26
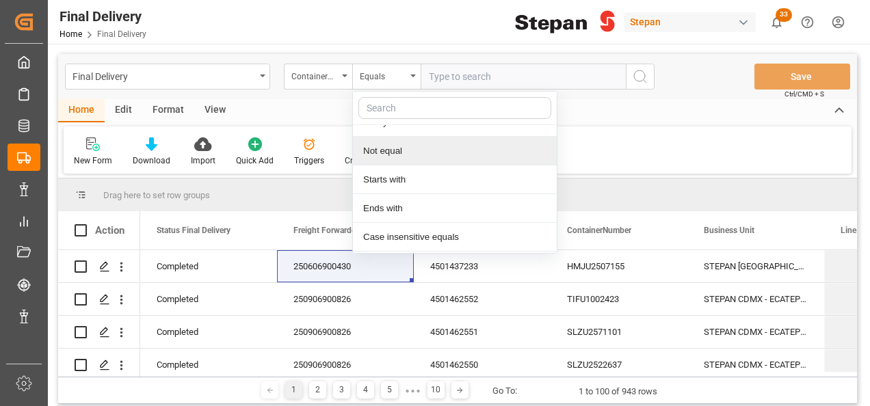
scroll to position [100, 0]
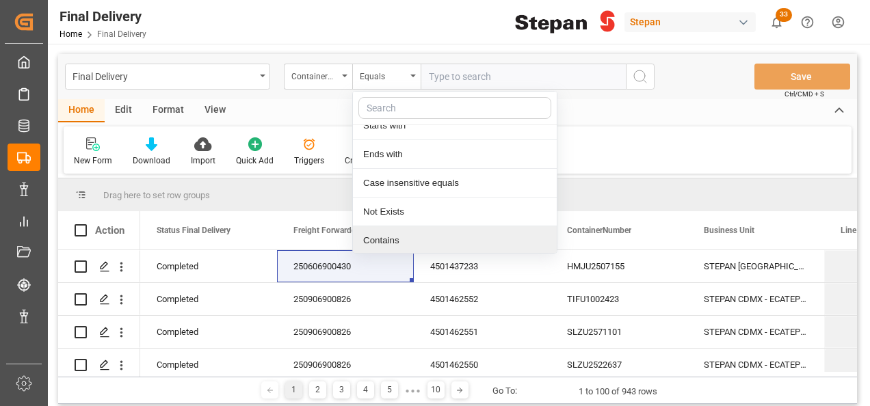
click at [389, 237] on div "Contains" at bounding box center [455, 240] width 204 height 29
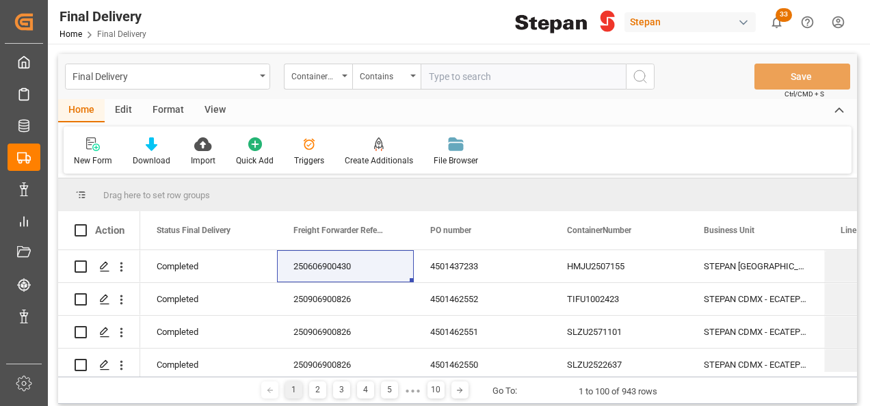
paste input "HMJU2600904,BLKU2604640,TIFU1003029,TIFU1003707,SLZU2547466"
type input "HMJU2600904,BLKU2604640,TIFU1003029,TIFU1003707,SLZU2547466"
click at [641, 82] on icon "search button" at bounding box center [640, 76] width 16 height 16
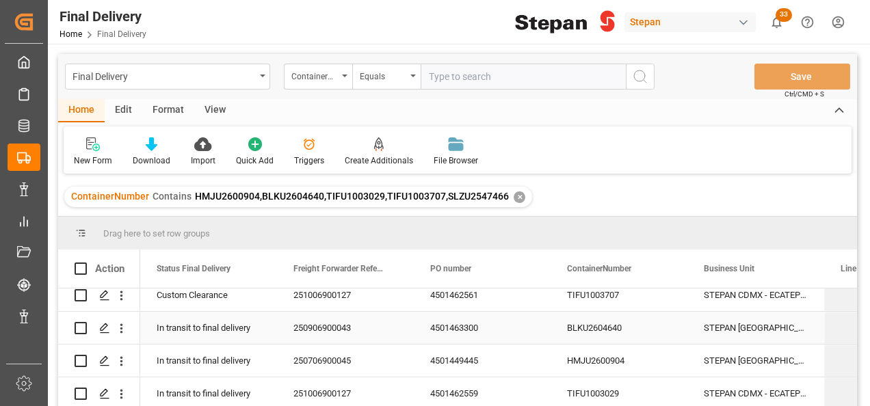
scroll to position [68, 0]
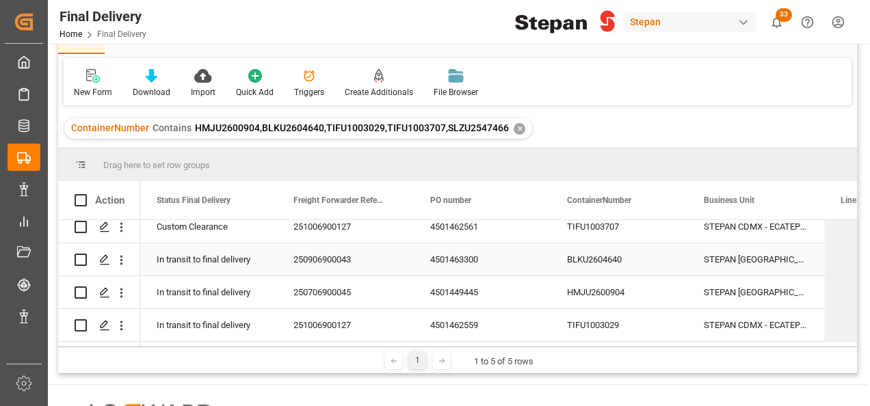
click at [324, 256] on div "250906900043" at bounding box center [345, 260] width 137 height 32
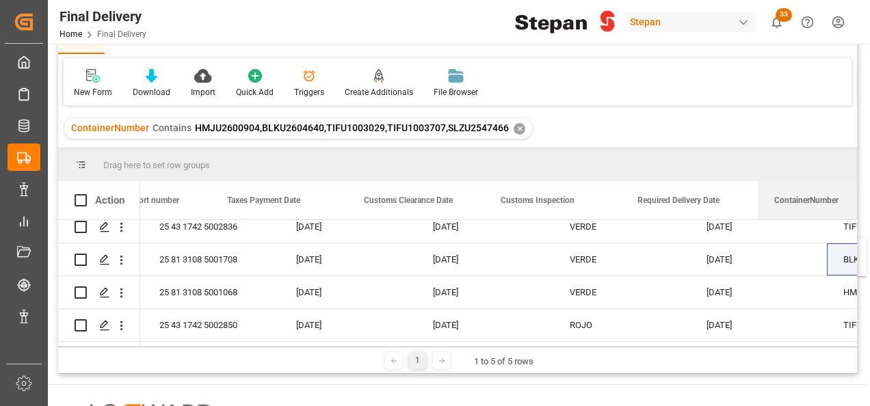
scroll to position [0, 1229]
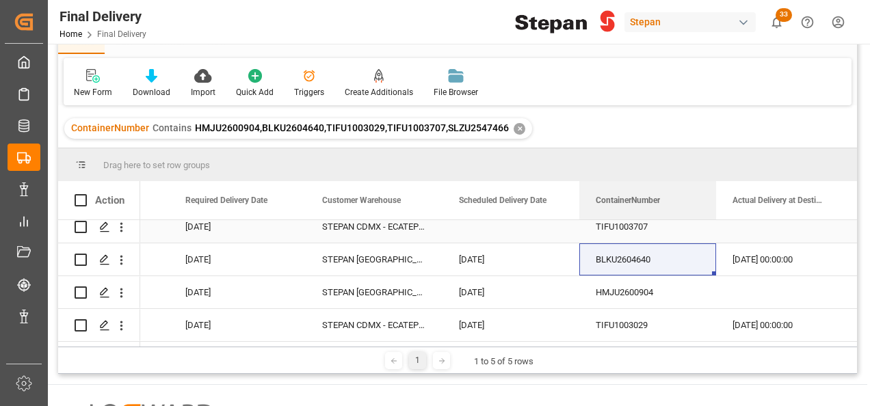
drag, startPoint x: 343, startPoint y: 192, endPoint x: 594, endPoint y: 235, distance: 254.8
click at [594, 235] on div "Action ContainerNumber Customs Clearance Date Customs Inspection VERDE" at bounding box center [457, 264] width 799 height 166
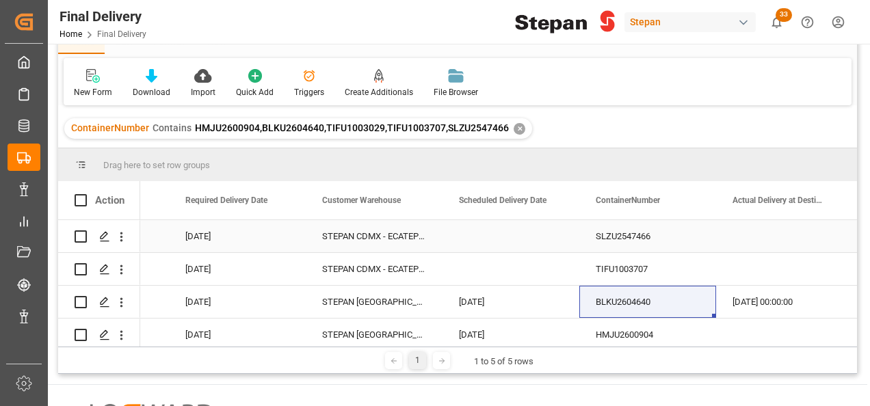
click at [484, 233] on div "Press SPACE to select this row." at bounding box center [511, 236] width 137 height 32
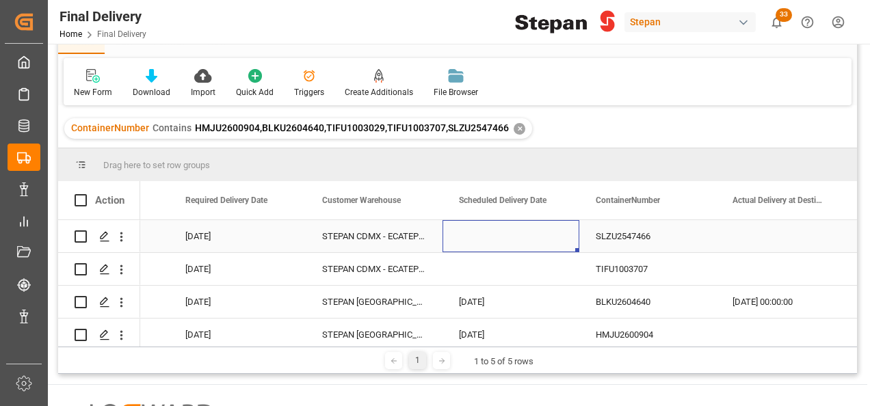
click at [484, 233] on div "Press SPACE to select this row." at bounding box center [511, 236] width 137 height 32
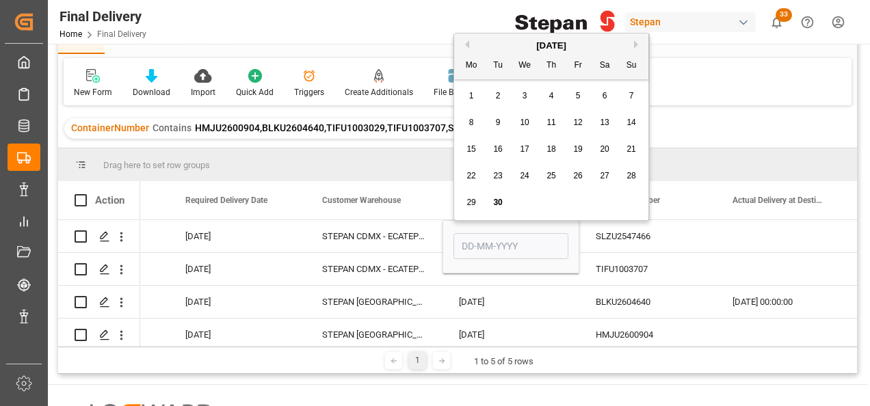
click at [498, 197] on div "30" at bounding box center [498, 203] width 17 height 16
type input "[DATE]"
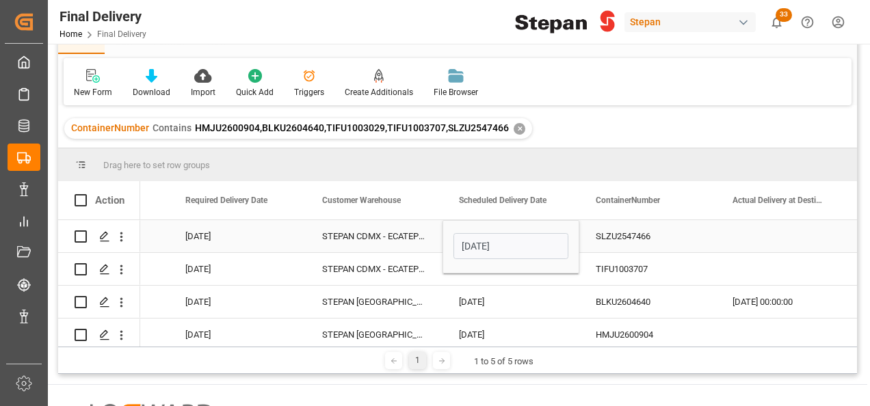
click at [432, 230] on div "STEPAN CDMX - ECATEPEC" at bounding box center [374, 236] width 137 height 32
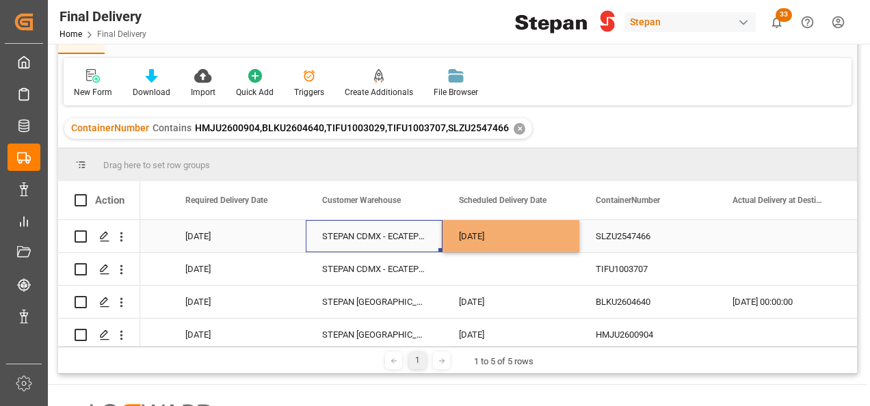
click at [510, 232] on div "[DATE]" at bounding box center [511, 236] width 137 height 32
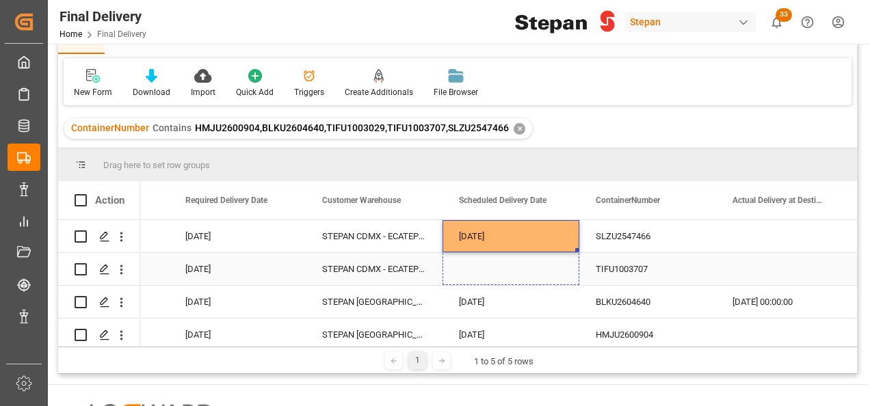
drag, startPoint x: 579, startPoint y: 250, endPoint x: 572, endPoint y: 271, distance: 21.6
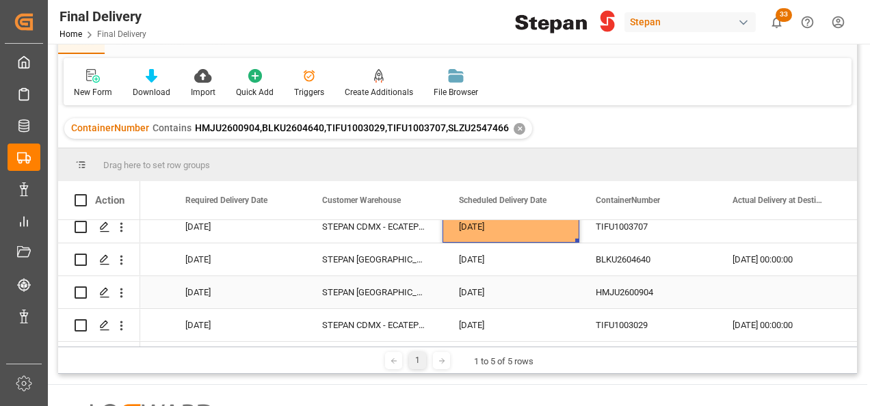
click at [746, 285] on div "Press SPACE to select this row." at bounding box center [784, 292] width 137 height 32
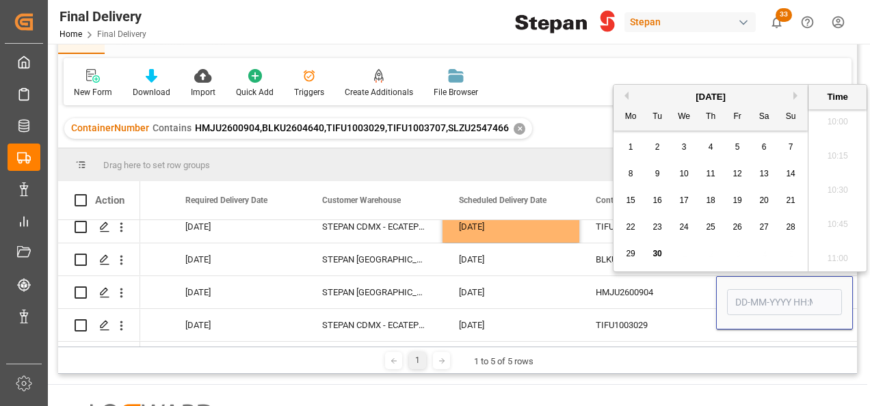
click at [624, 251] on div "29" at bounding box center [631, 254] width 17 height 16
type input "29-09-2025 00:00"
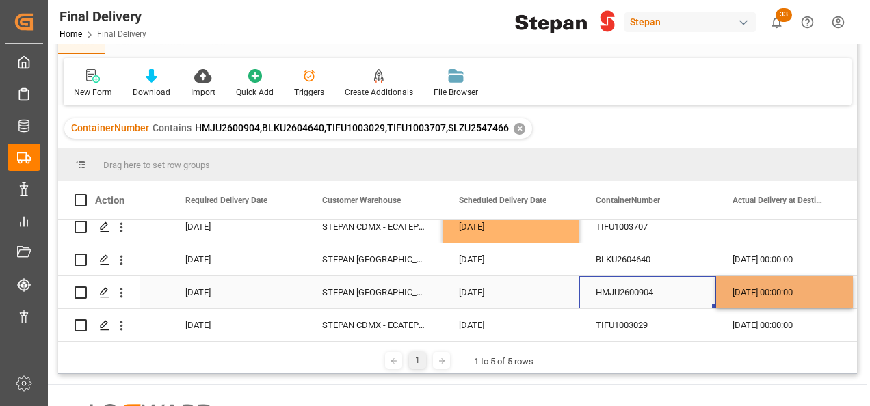
click at [673, 285] on div "HMJU2600904" at bounding box center [648, 292] width 137 height 32
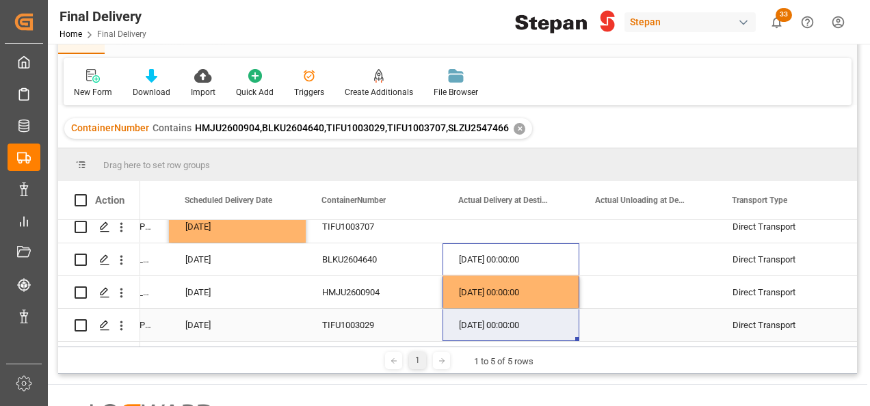
drag, startPoint x: 513, startPoint y: 255, endPoint x: 499, endPoint y: 328, distance: 75.1
drag, startPoint x: 577, startPoint y: 334, endPoint x: 647, endPoint y: 328, distance: 70.0
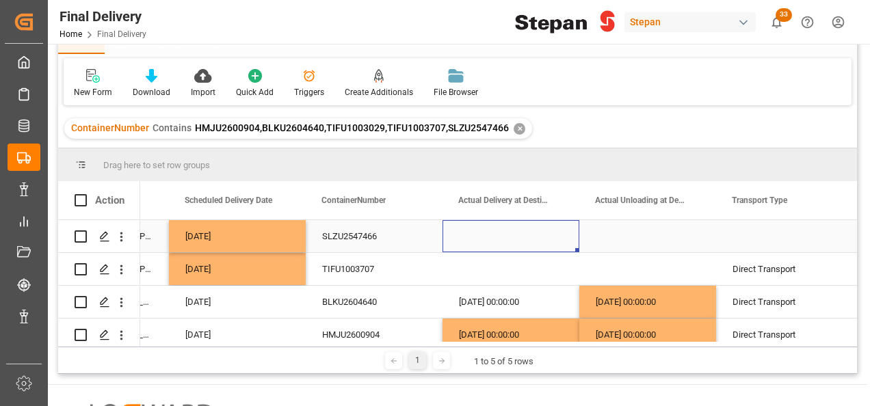
click at [478, 231] on div "Press SPACE to select this row." at bounding box center [511, 236] width 137 height 32
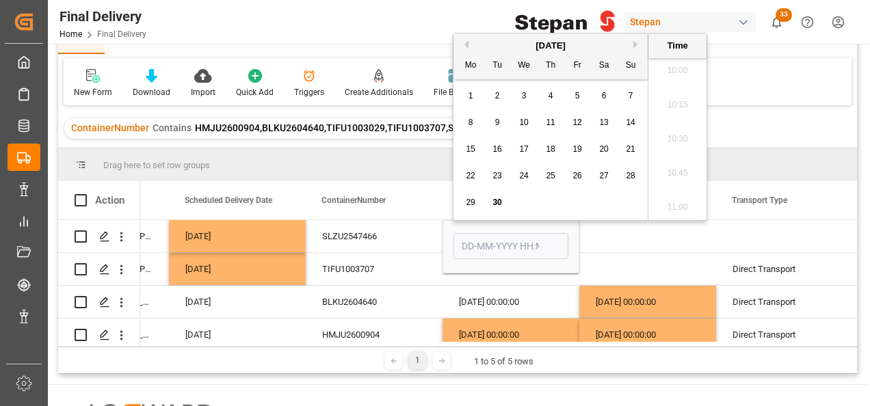
click at [499, 201] on span "30" at bounding box center [497, 203] width 9 height 10
type input "30-09-2025 00:00"
click at [426, 236] on div "SLZU2547466" at bounding box center [374, 236] width 137 height 32
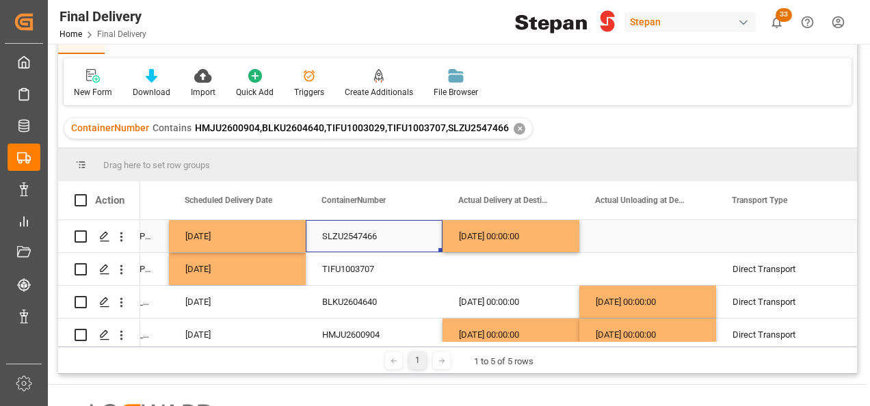
click at [551, 235] on div "30-09-2025 00:00:00" at bounding box center [511, 236] width 137 height 32
drag, startPoint x: 575, startPoint y: 252, endPoint x: 609, endPoint y: 246, distance: 34.0
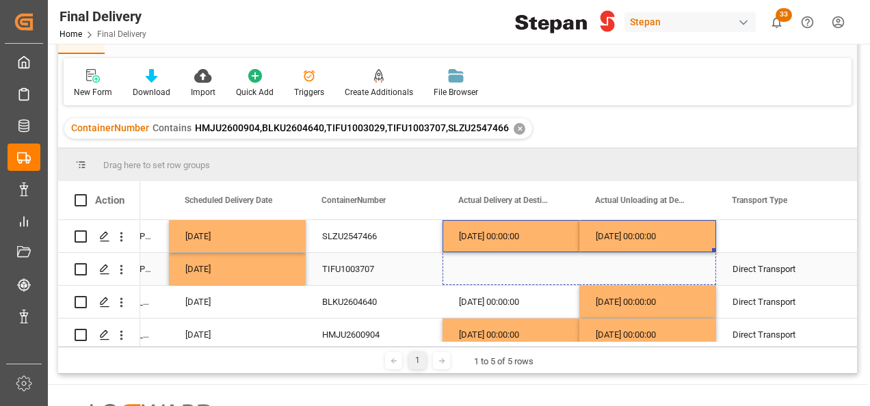
drag, startPoint x: 714, startPoint y: 251, endPoint x: 701, endPoint y: 275, distance: 27.2
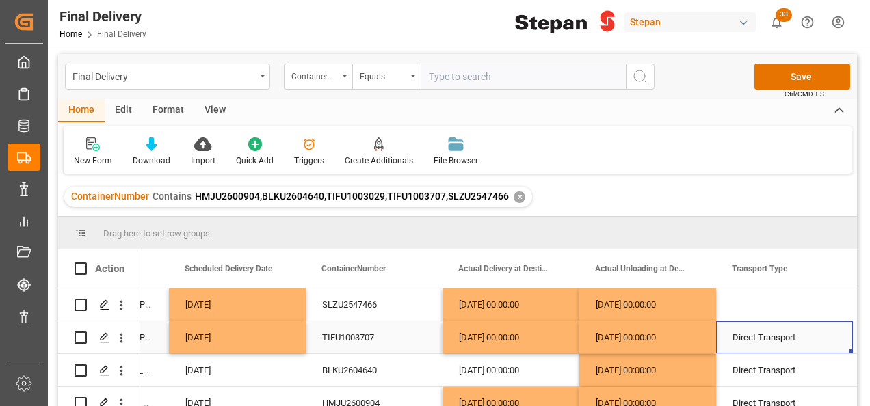
click at [784, 336] on div "Direct Transport" at bounding box center [785, 337] width 104 height 31
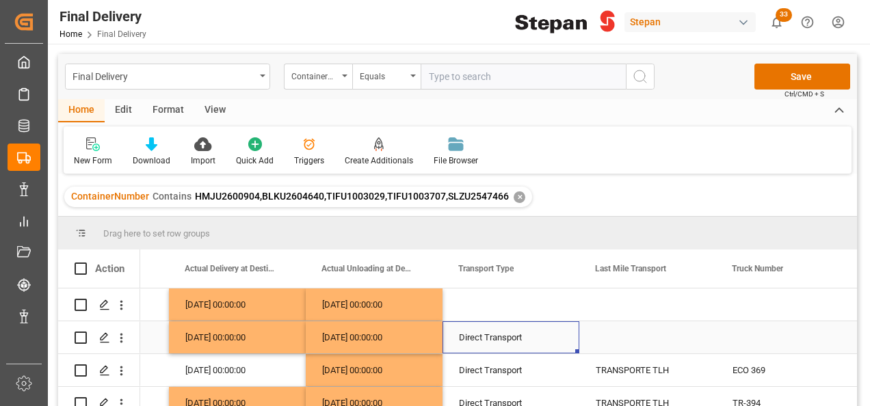
click at [510, 339] on div "Direct Transport" at bounding box center [511, 337] width 104 height 31
drag, startPoint x: 575, startPoint y: 352, endPoint x: 561, endPoint y: 302, distance: 51.3
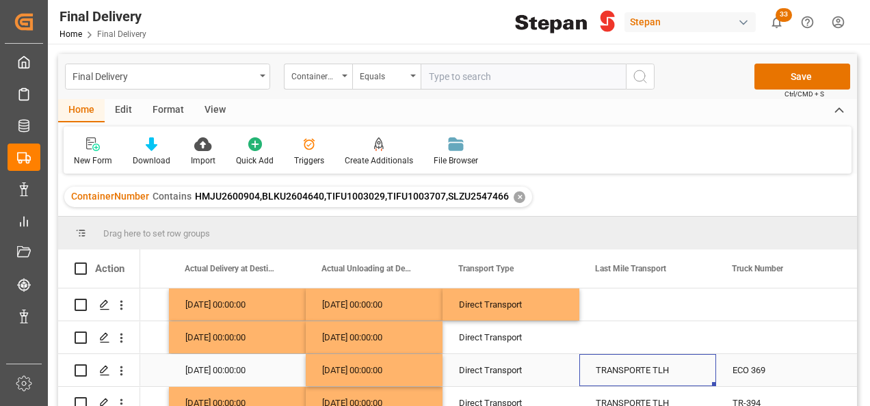
click at [636, 362] on div "TRANSPORTE TLH" at bounding box center [648, 370] width 104 height 31
drag, startPoint x: 714, startPoint y: 386, endPoint x: 686, endPoint y: 308, distance: 83.1
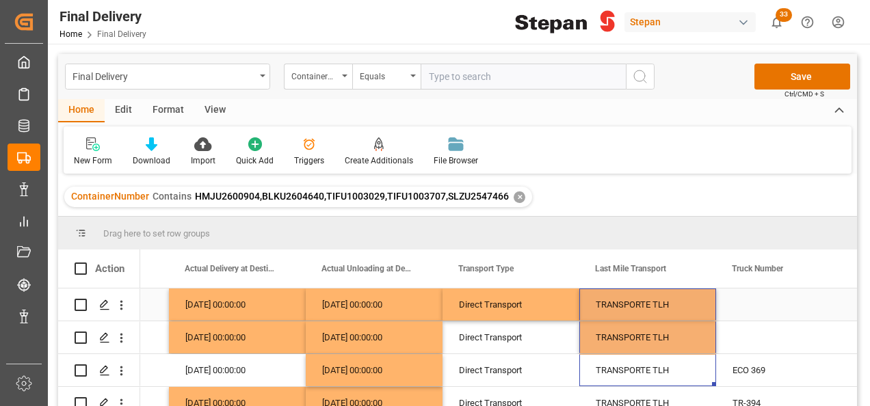
click at [524, 309] on div "Direct Transport" at bounding box center [511, 304] width 104 height 31
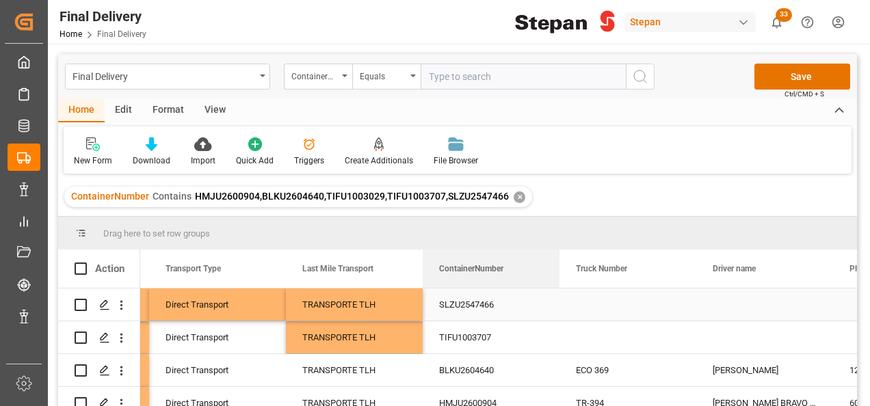
drag, startPoint x: 313, startPoint y: 268, endPoint x: 475, endPoint y: 302, distance: 165.1
click at [475, 302] on div "Action ContainerNumber Actual Delivery at Destination Actual Unloading at Desti…" at bounding box center [457, 333] width 799 height 166
click at [608, 300] on div "Press SPACE to select this row." at bounding box center [628, 305] width 137 height 32
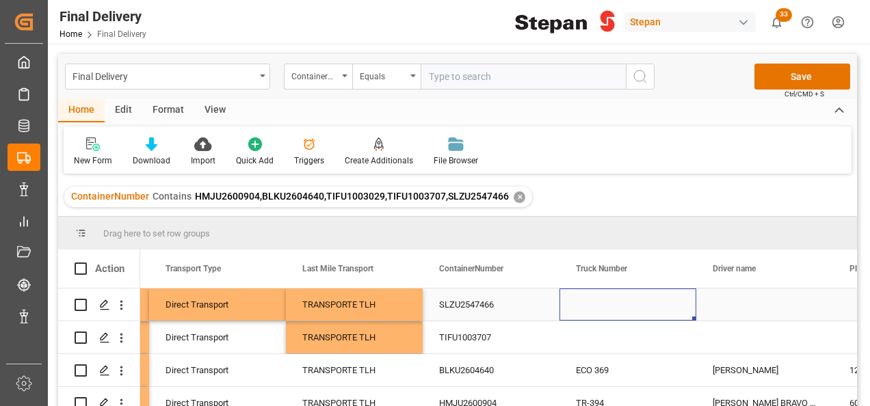
click at [608, 300] on div "Press SPACE to select this row." at bounding box center [628, 305] width 137 height 32
click at [608, 300] on input "Press SPACE to select this row." at bounding box center [628, 313] width 115 height 26
type input "ECO 421"
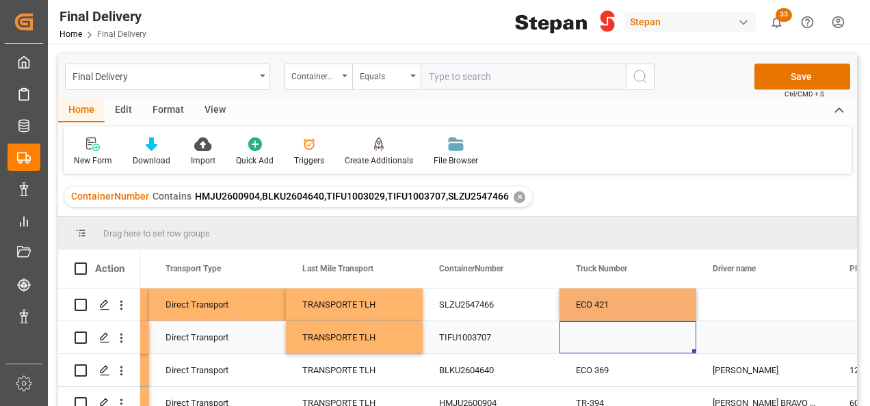
click at [604, 342] on div "Press SPACE to select this row." at bounding box center [628, 338] width 137 height 32
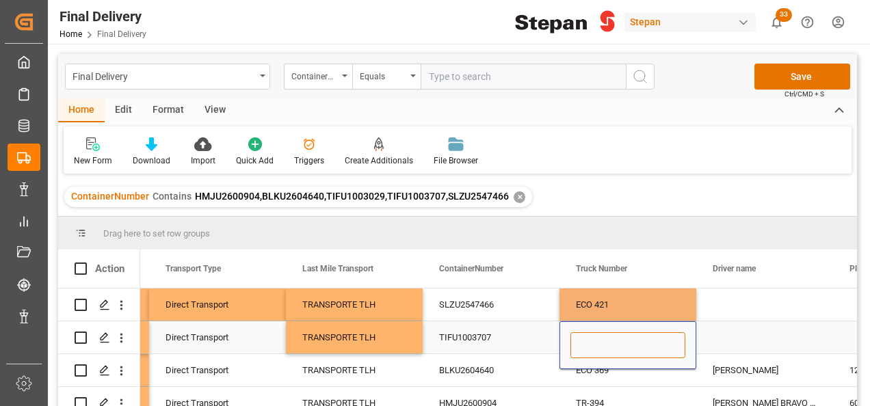
click at [603, 342] on input "Press SPACE to select this row." at bounding box center [628, 346] width 115 height 26
paste input "ECO 402"
type input "ECO 402"
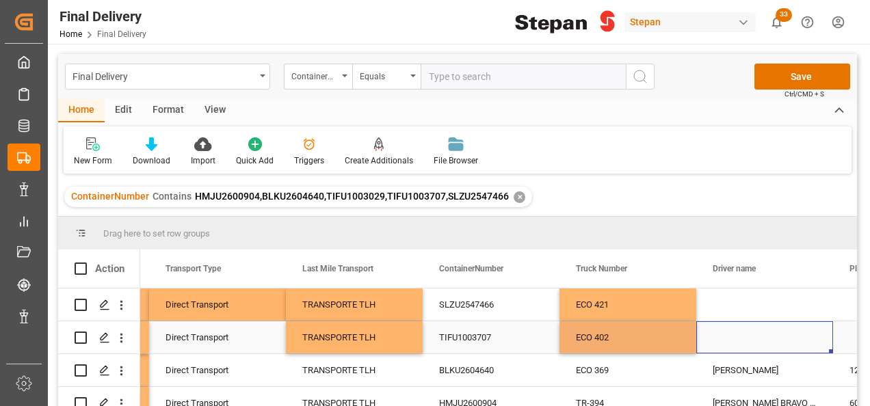
click at [718, 347] on div "Press SPACE to select this row." at bounding box center [765, 338] width 137 height 32
click at [718, 343] on div "Press SPACE to select this row." at bounding box center [765, 338] width 137 height 32
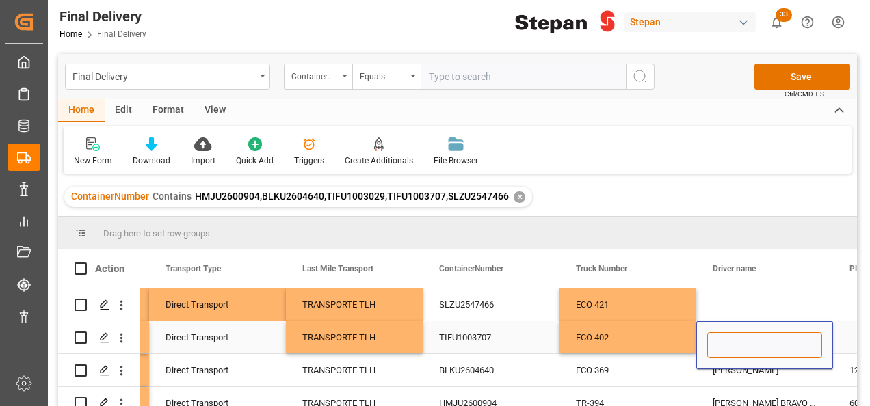
click at [718, 341] on input "Press SPACE to select this row." at bounding box center [764, 346] width 115 height 26
paste input "RAUL COLORADO RUIZ"
type input "RAUL COLORADO RUIZ"
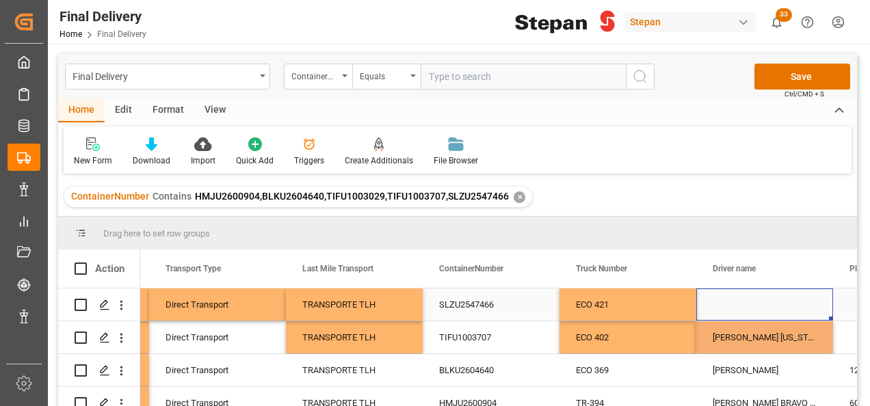
click at [732, 305] on div "Press SPACE to select this row." at bounding box center [765, 305] width 137 height 32
click at [732, 305] on input "Press SPACE to select this row." at bounding box center [764, 313] width 115 height 26
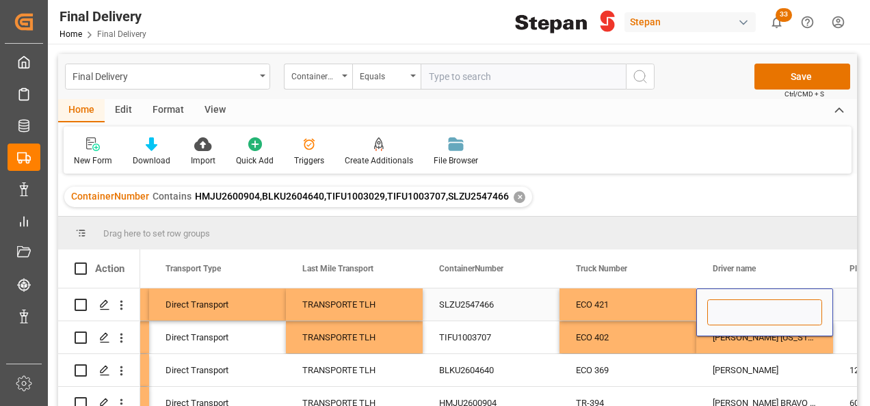
paste input "EDGAR ROSALINO GARCIA ROMERO"
type input "EDGAR ROSALINO GARCIA ROMERO"
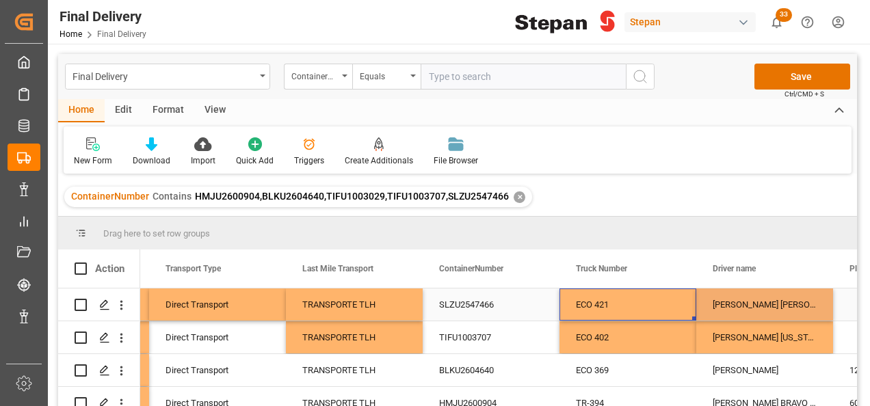
click at [650, 305] on div "ECO 421" at bounding box center [628, 305] width 137 height 32
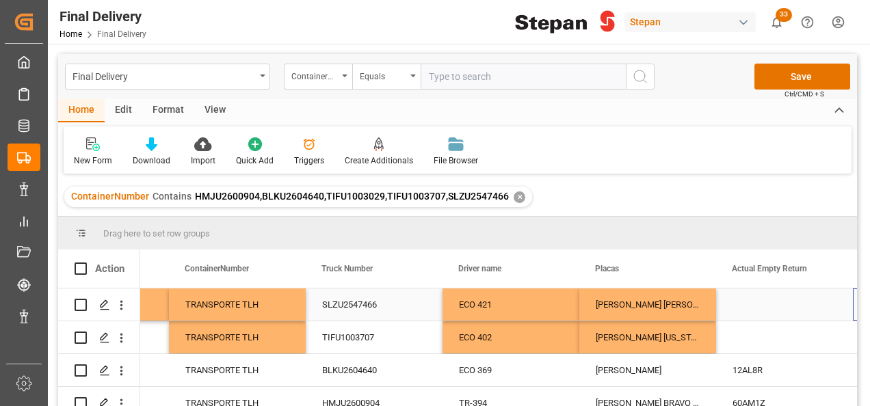
scroll to position [0, 2571]
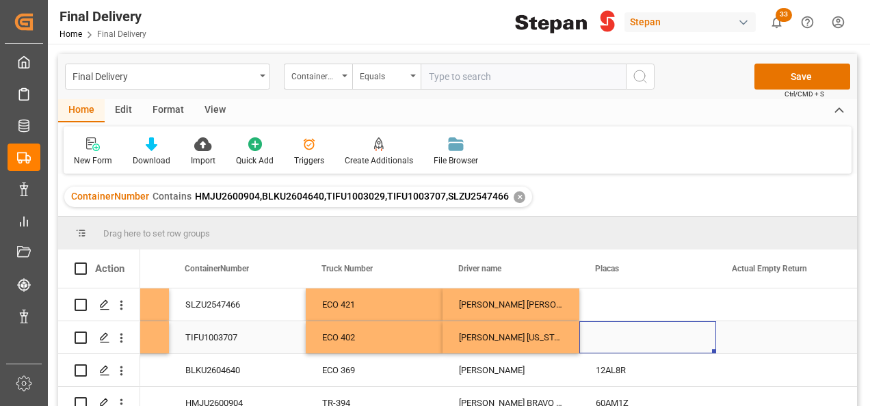
click at [613, 330] on div "Press SPACE to select this row." at bounding box center [648, 338] width 137 height 32
click at [613, 309] on div "Press SPACE to select this row." at bounding box center [648, 305] width 137 height 32
click at [602, 300] on div "Press SPACE to select this row." at bounding box center [648, 305] width 137 height 32
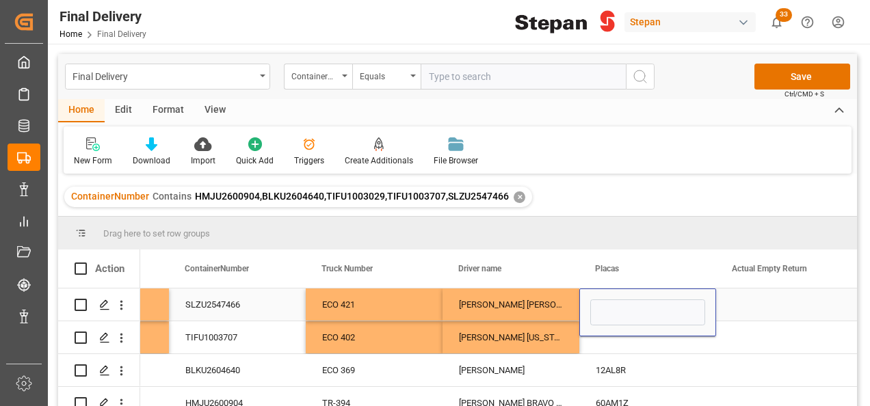
click at [602, 300] on input "Press SPACE to select this row." at bounding box center [647, 313] width 115 height 26
type input "30AM8Z"
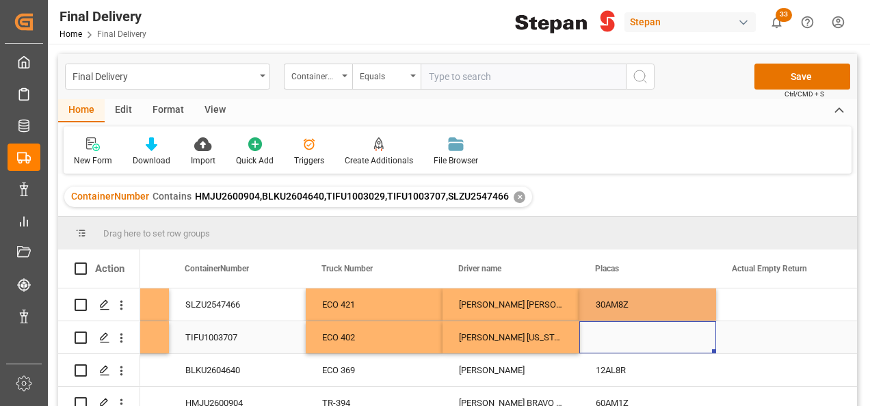
click at [607, 344] on div "Press SPACE to select this row." at bounding box center [648, 338] width 137 height 32
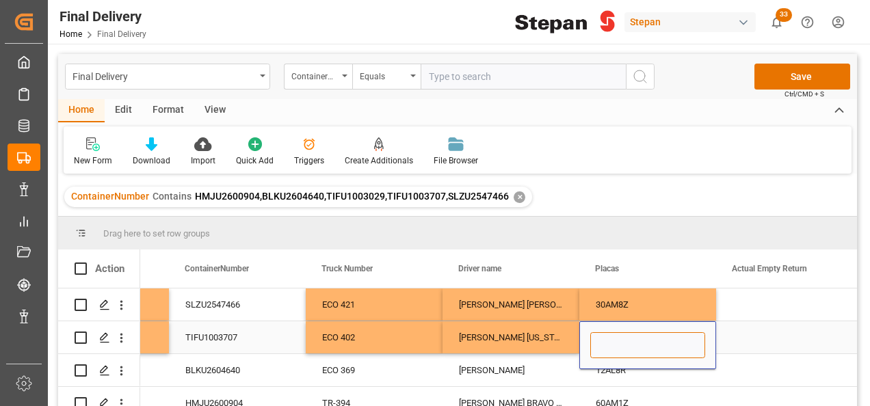
click at [638, 343] on input "Press SPACE to select this row." at bounding box center [647, 346] width 115 height 26
paste input "75AT8G"
type input "75AT8G"
click at [547, 333] on div "RAUL COLORADO RUIZ" at bounding box center [511, 338] width 137 height 32
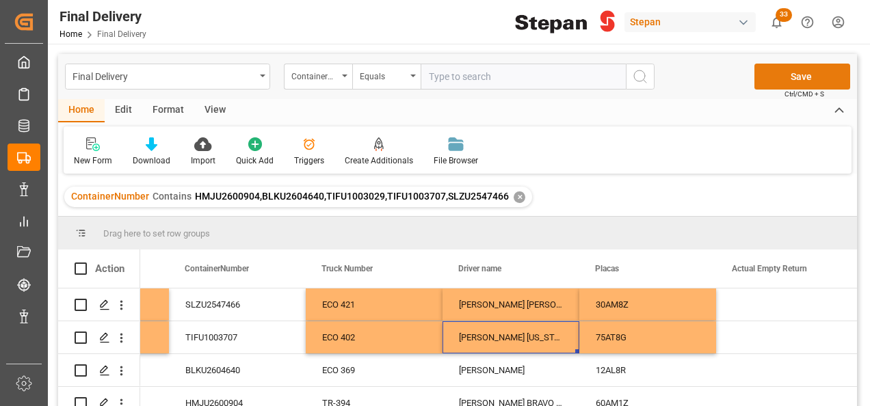
click at [783, 67] on button "Save" at bounding box center [803, 77] width 96 height 26
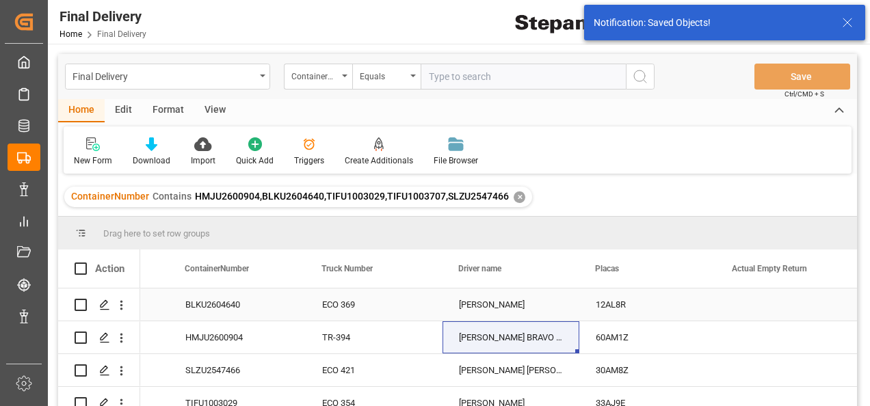
click at [452, 300] on div "SANTIAGO VAZQUEZ SANCHEZ" at bounding box center [511, 305] width 137 height 32
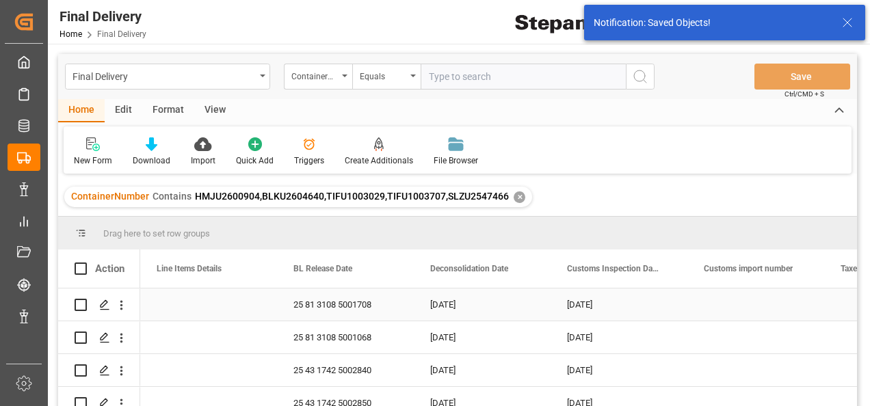
scroll to position [0, 411]
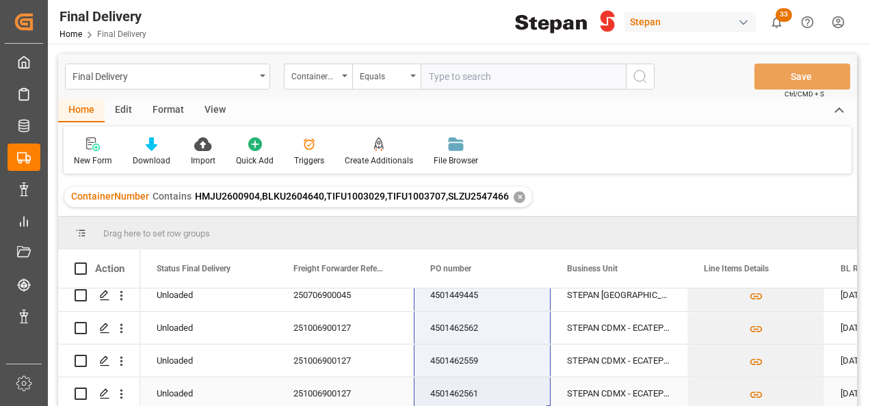
drag, startPoint x: 444, startPoint y: 300, endPoint x: 466, endPoint y: 384, distance: 86.3
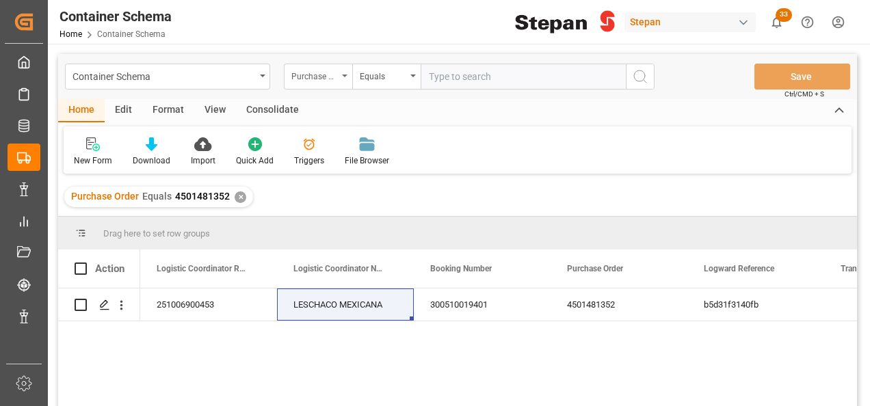
click at [346, 71] on div "Purchase Order" at bounding box center [318, 77] width 68 height 26
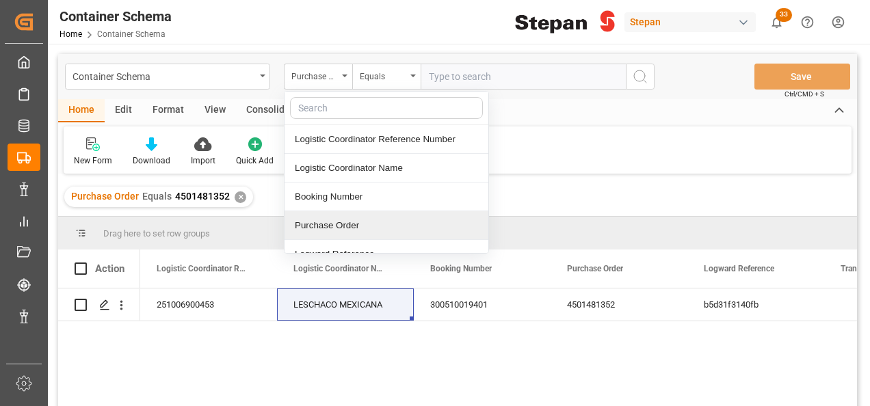
click at [333, 223] on div "Purchase Order" at bounding box center [387, 225] width 204 height 29
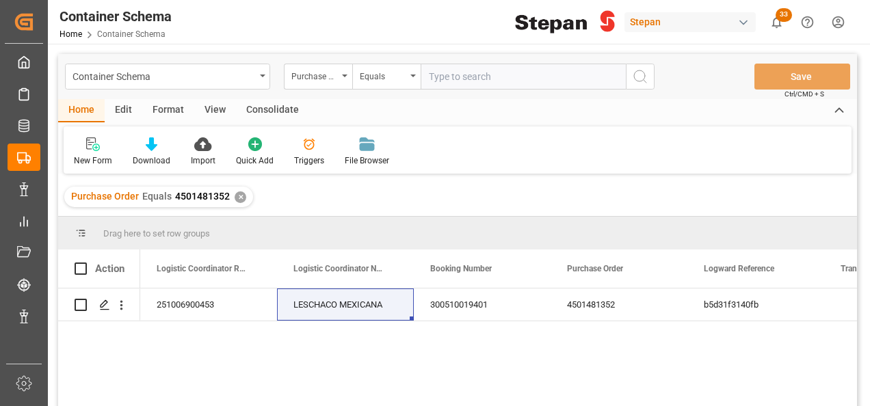
click at [467, 77] on input "text" at bounding box center [523, 77] width 205 height 26
click at [236, 197] on div "✕" at bounding box center [241, 198] width 12 height 12
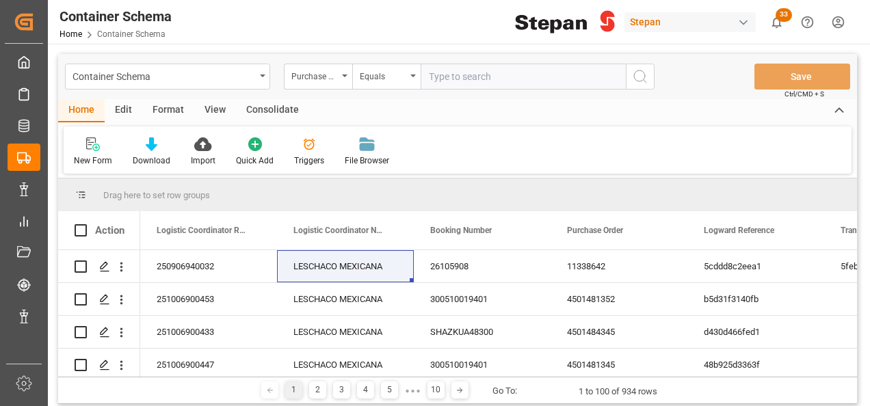
click at [443, 79] on input "text" at bounding box center [523, 77] width 205 height 26
paste input "4501486611"
type input "4501486611"
click at [634, 77] on circle "search button" at bounding box center [639, 75] width 11 height 11
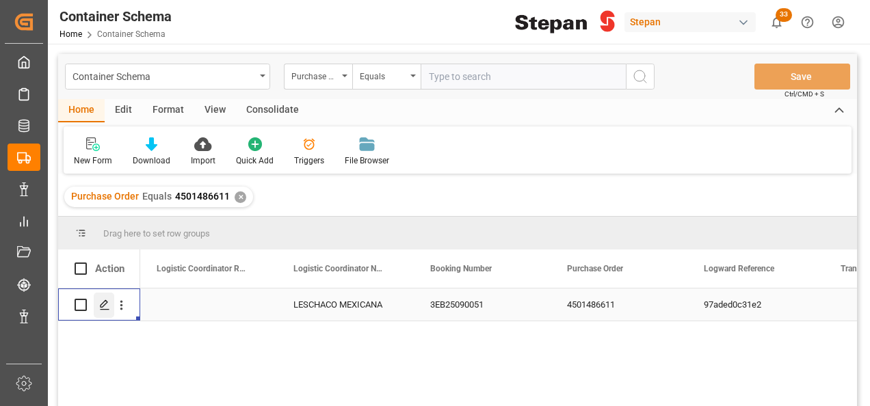
click at [107, 304] on icon "Press SPACE to select this row." at bounding box center [104, 305] width 11 height 11
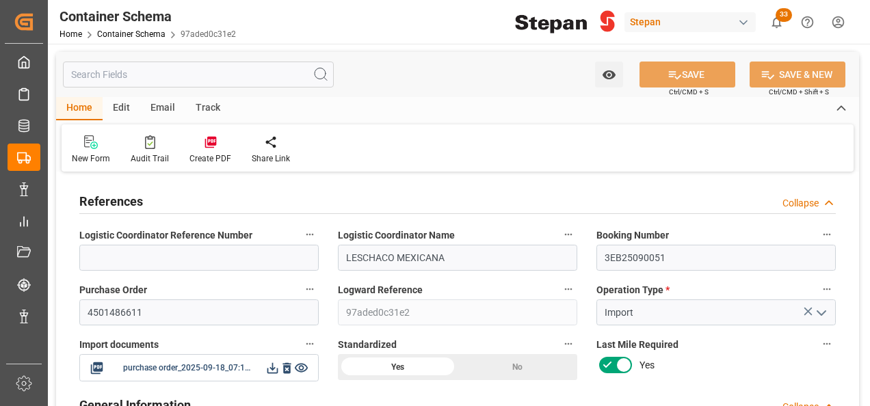
type input "0"
type input "1"
type input "1100"
type input "1151"
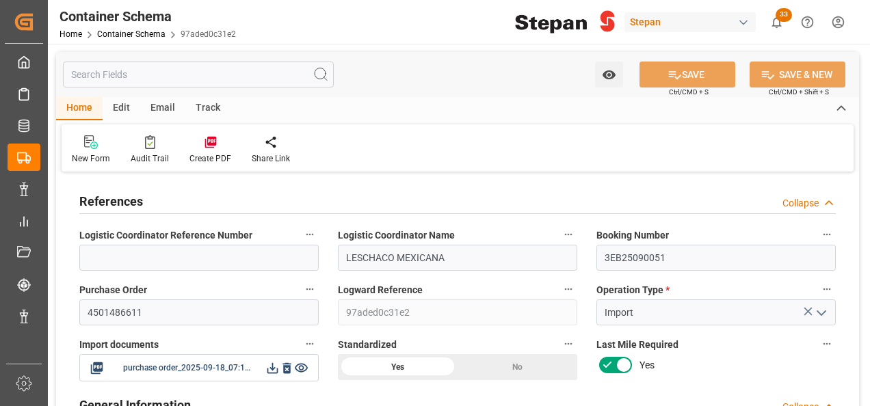
type input "12"
type input "0"
type input "Cosco"
type input "COSCO Shipping Co. Ltd."
type input "GBSOU"
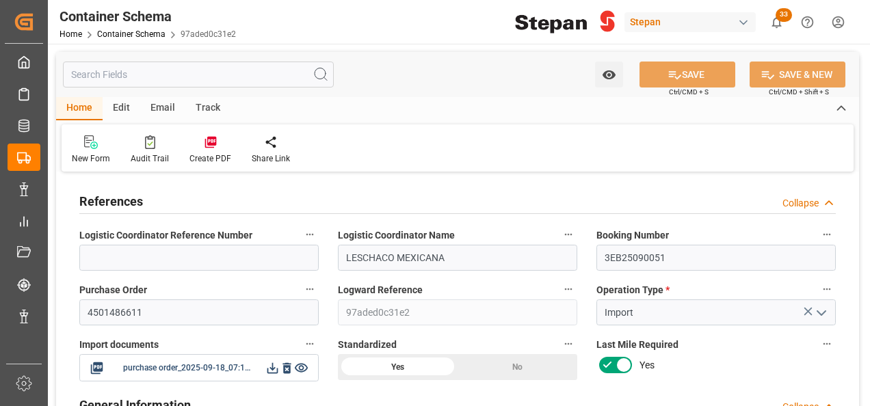
type input "MXVER"
type input "9979266"
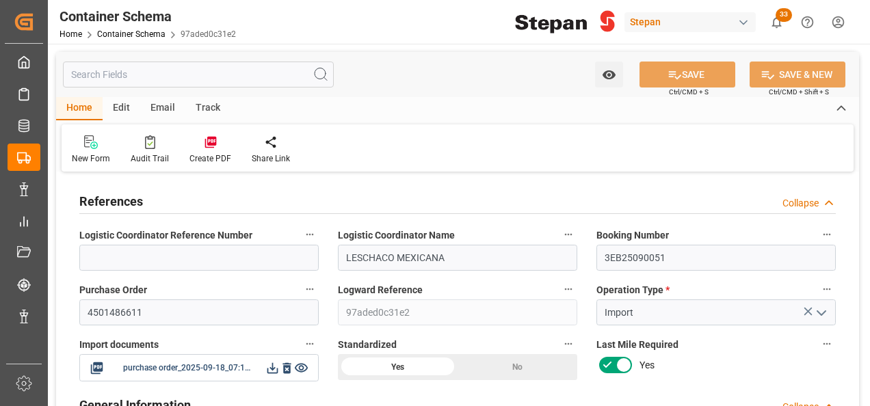
type input "9979266"
type input "0"
type input "[DATE] 00:00"
type input "[DATE]"
type input "[DATE] 00:00"
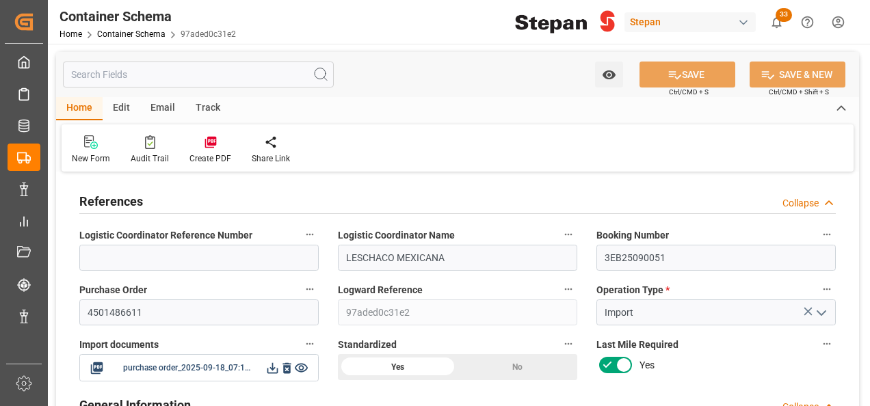
type input "[DATE] 00:00"
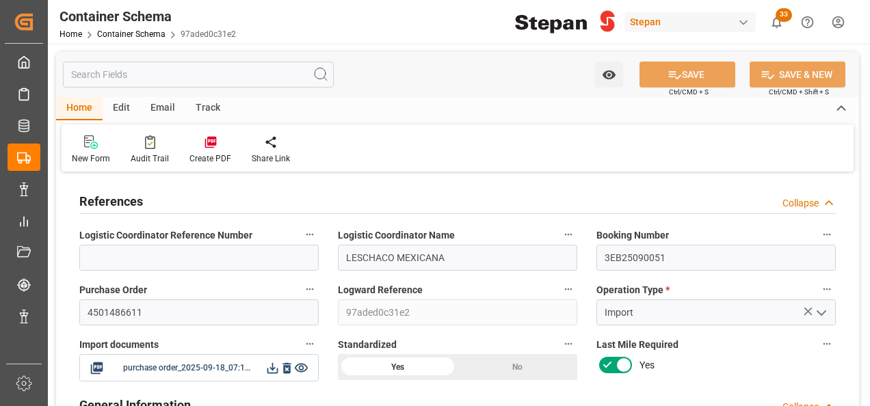
type input "[DATE] 00:00"
type input "[DATE]"
type input "[DATE] 05:29"
type input "[DATE] 19:06"
type input "[DATE]"
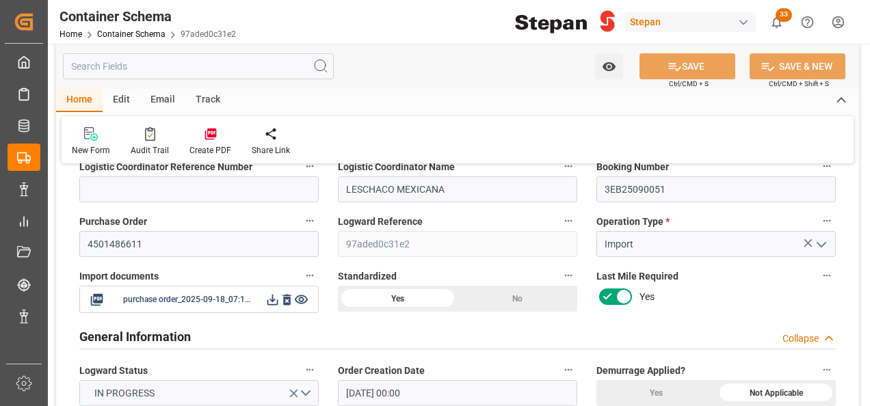
scroll to position [137, 0]
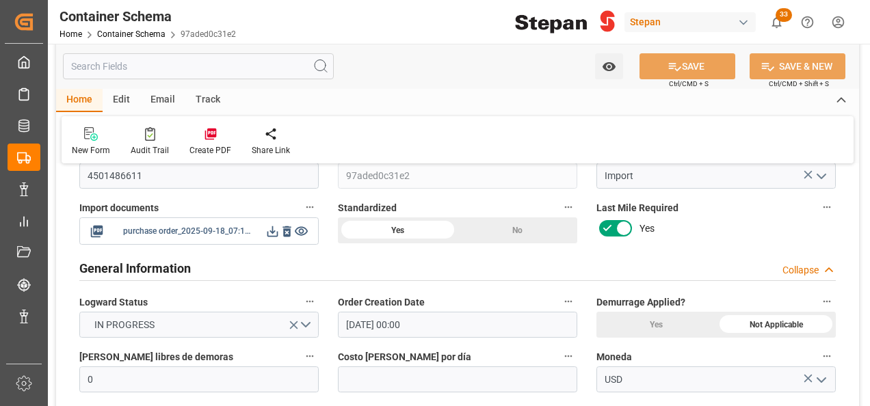
click at [268, 239] on button at bounding box center [272, 231] width 14 height 17
click at [272, 231] on icon at bounding box center [272, 231] width 14 height 14
